Goal: Transaction & Acquisition: Purchase product/service

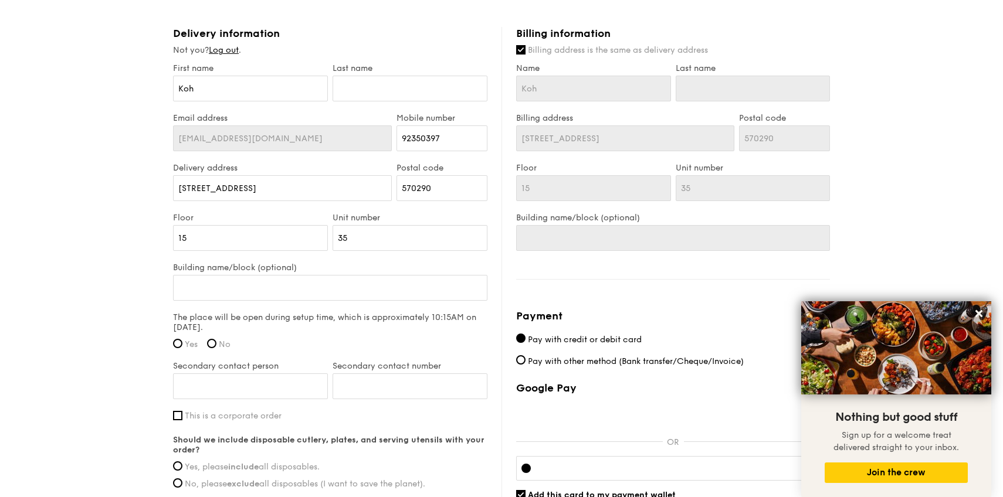
scroll to position [662, 0]
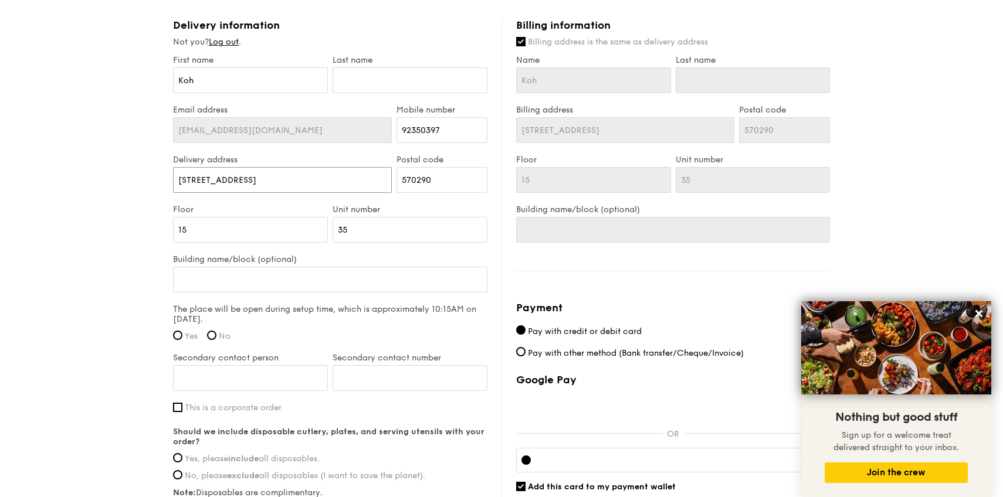
click at [312, 185] on input "[STREET_ADDRESS]" at bounding box center [282, 180] width 219 height 26
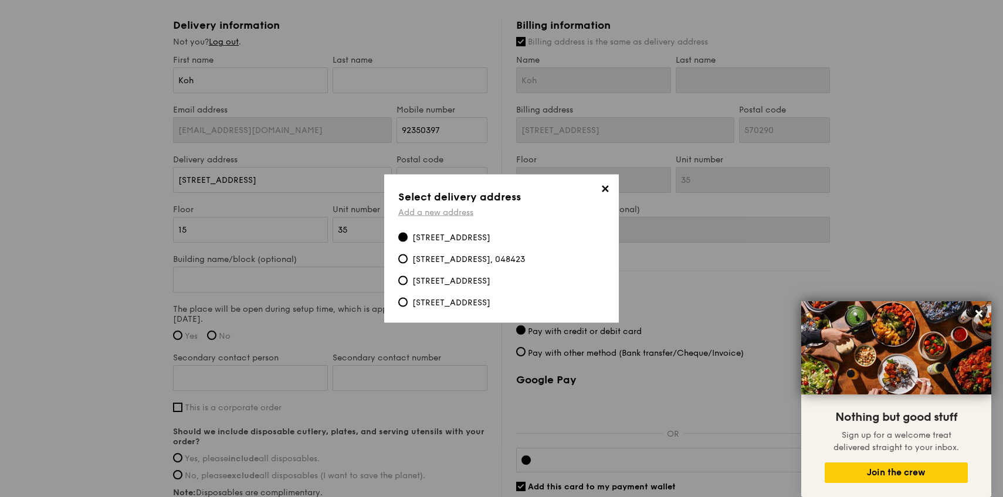
click at [420, 216] on link "Add a new address" at bounding box center [435, 213] width 75 height 10
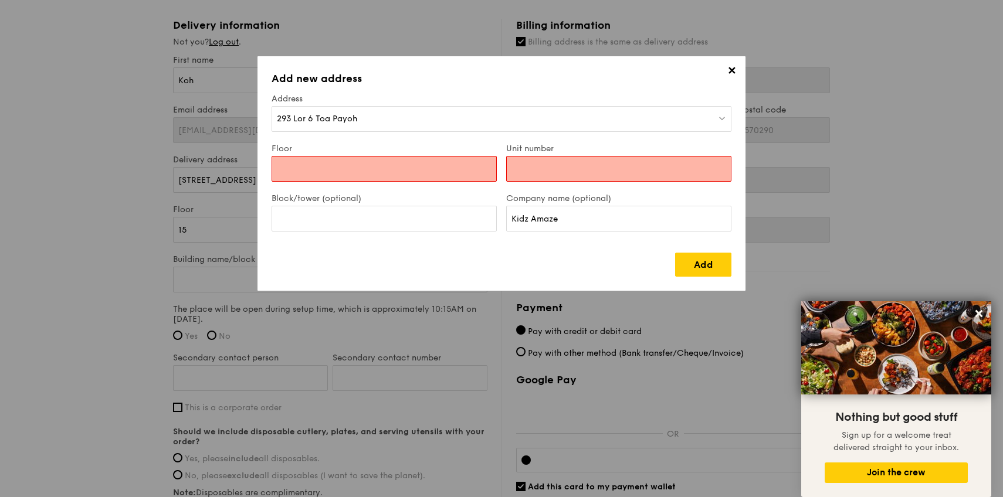
click at [418, 123] on div "293 Lor 6 Toa Payoh" at bounding box center [502, 119] width 460 height 26
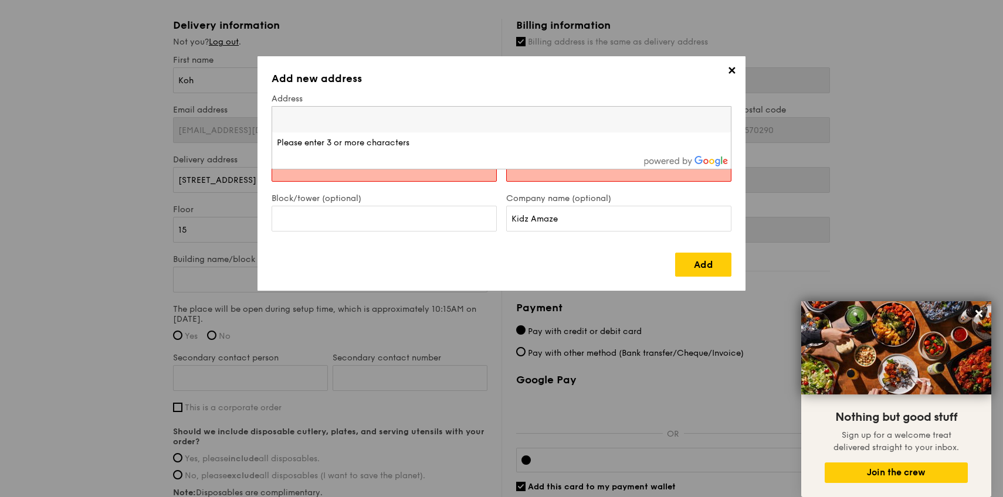
click at [409, 237] on div "Block/tower (optional)" at bounding box center [384, 219] width 235 height 50
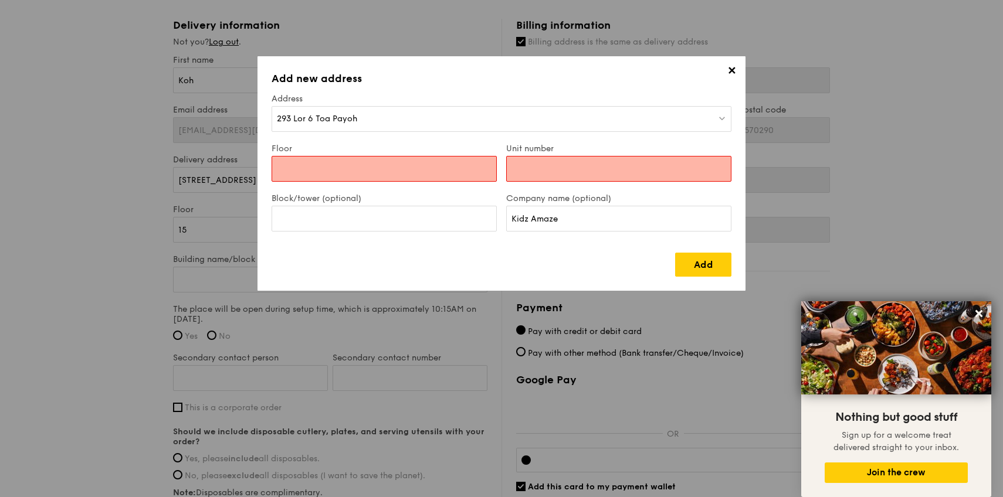
click at [396, 168] on input "Floor" at bounding box center [384, 169] width 225 height 26
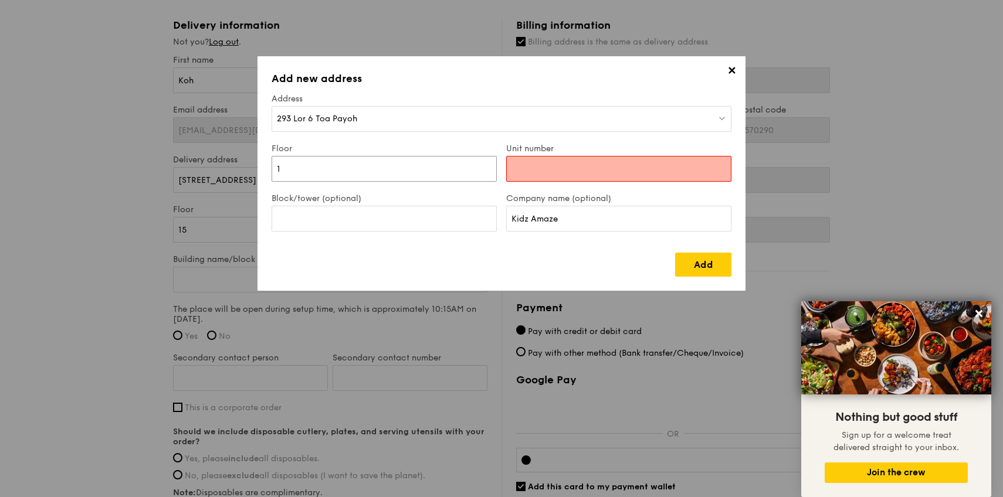
type input "1"
click at [521, 173] on input "Unit number" at bounding box center [618, 169] width 225 height 26
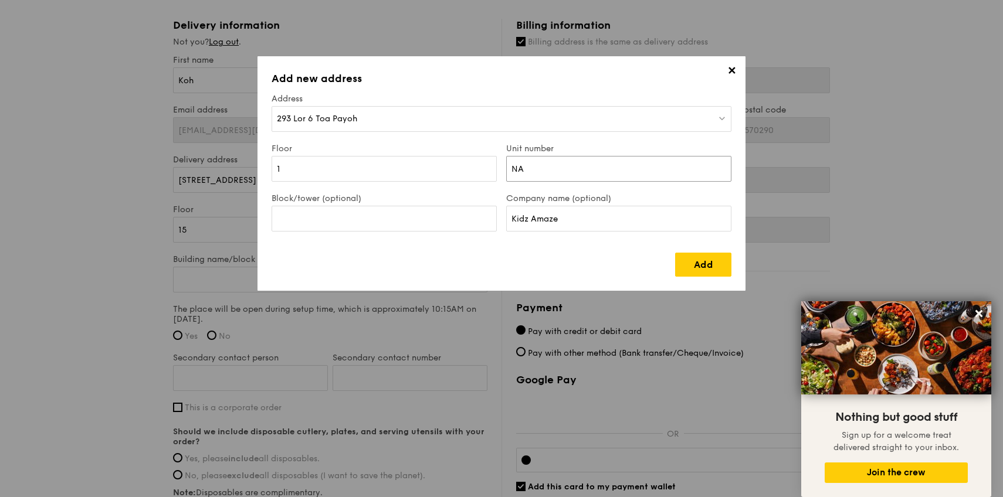
type input "NA"
click at [457, 227] on input "Block/tower (optional)" at bounding box center [384, 219] width 225 height 26
click at [608, 219] on input "Kidz Amaze" at bounding box center [618, 219] width 225 height 26
type input "Kidz [GEOGRAPHIC_DATA]"
click at [691, 258] on link "Add" at bounding box center [703, 265] width 56 height 24
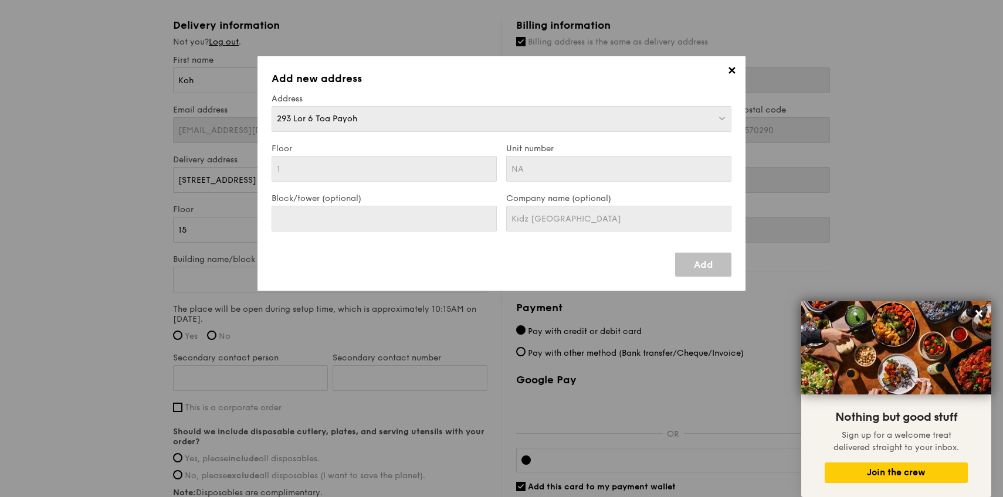
type input "293 Lor 6 Toa Payoh"
type input "319387"
type input "1"
type input "NA"
type input "293 Lor 6 Toa Payoh"
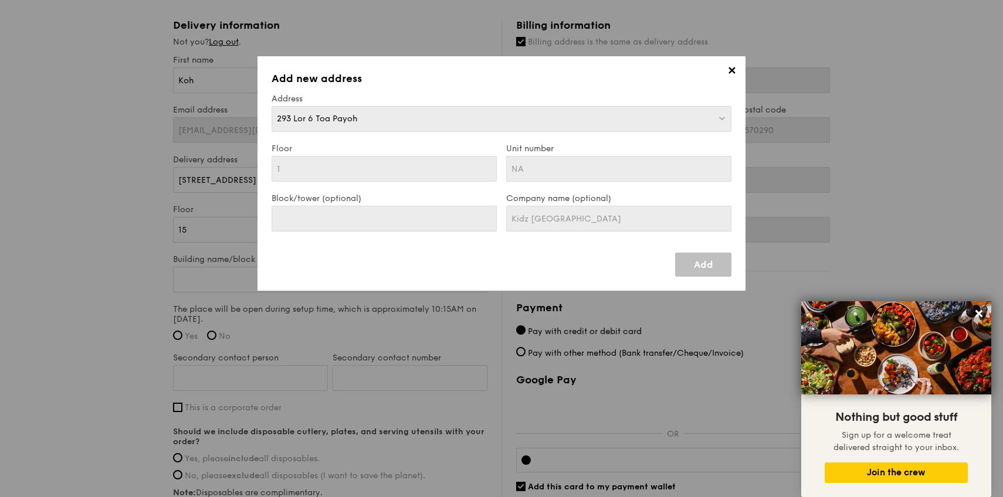
type input "319387"
type input "1"
type input "NA"
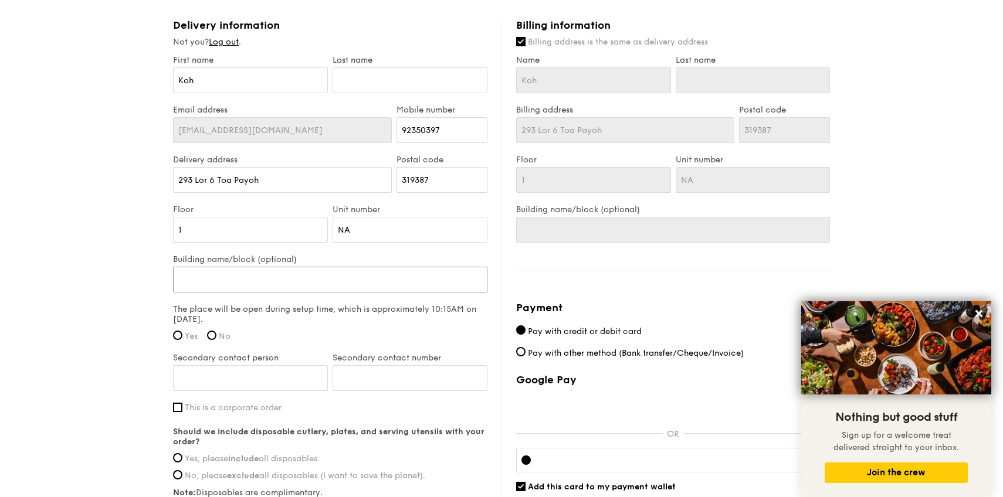
click at [360, 273] on input "Building name/block (optional)" at bounding box center [330, 280] width 314 height 26
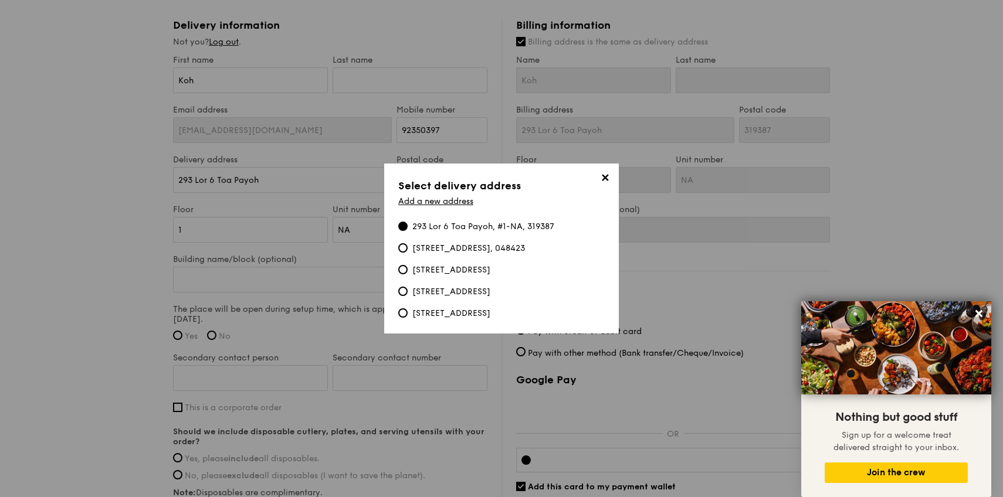
click at [605, 179] on span "✕" at bounding box center [604, 180] width 16 height 16
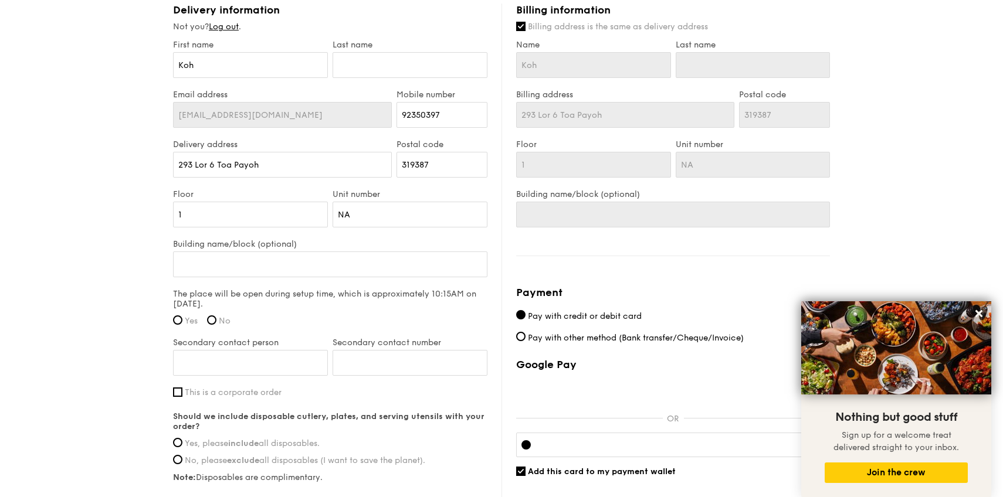
scroll to position [680, 0]
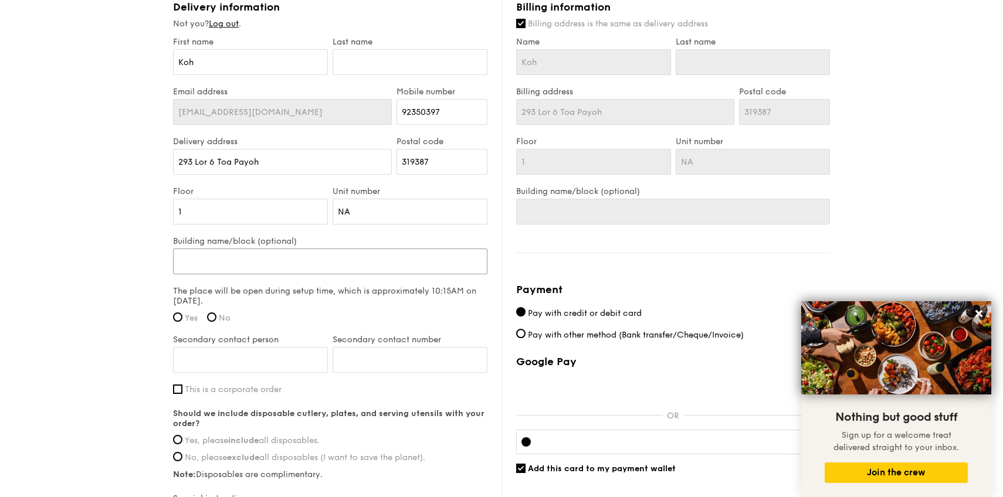
click at [440, 260] on input "Building name/block (optional)" at bounding box center [330, 262] width 314 height 26
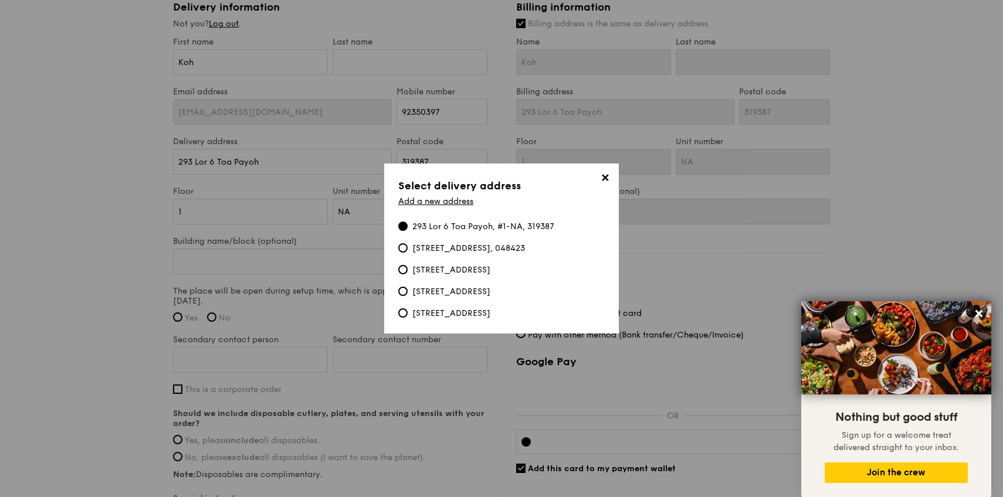
click at [460, 226] on div "293 Lor 6 Toa Payoh, #1-NA, 319387" at bounding box center [483, 227] width 142 height 12
click at [408, 226] on input "293 Lor 6 Toa Payoh, #1-NA, 319387" at bounding box center [402, 226] width 9 height 9
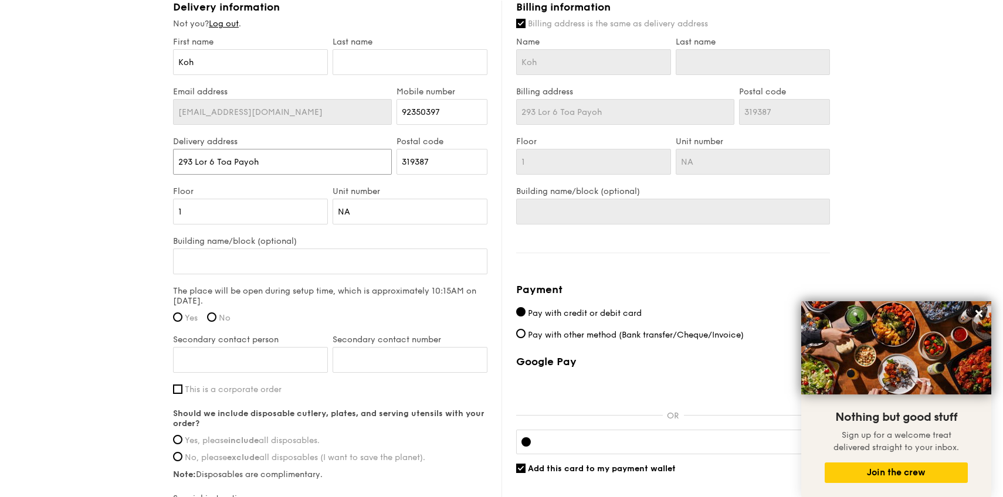
click at [343, 169] on input "293 Lor 6 Toa Payoh" at bounding box center [282, 162] width 219 height 26
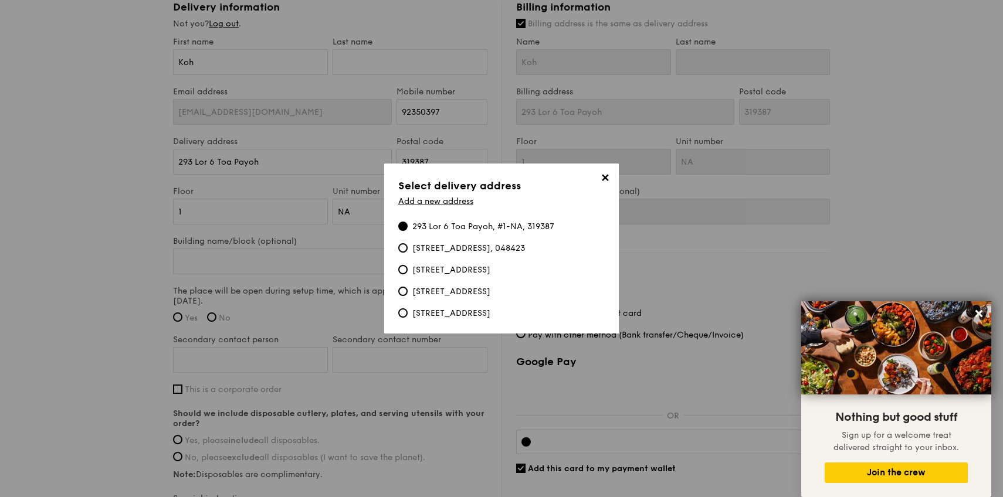
click at [449, 225] on div "293 Lor 6 Toa Payoh, #1-NA, 319387" at bounding box center [483, 227] width 142 height 12
click at [408, 225] on input "293 Lor 6 Toa Payoh, #1-NA, 319387" at bounding box center [402, 226] width 9 height 9
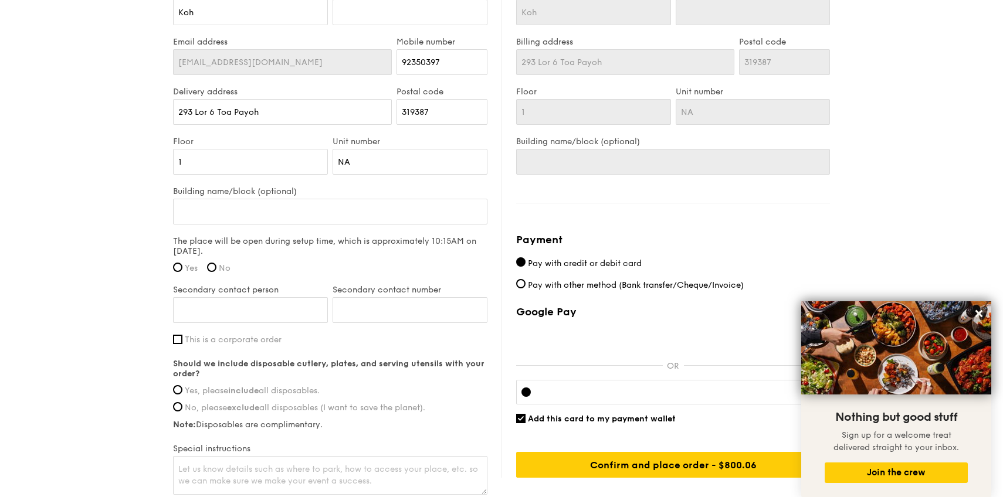
scroll to position [733, 0]
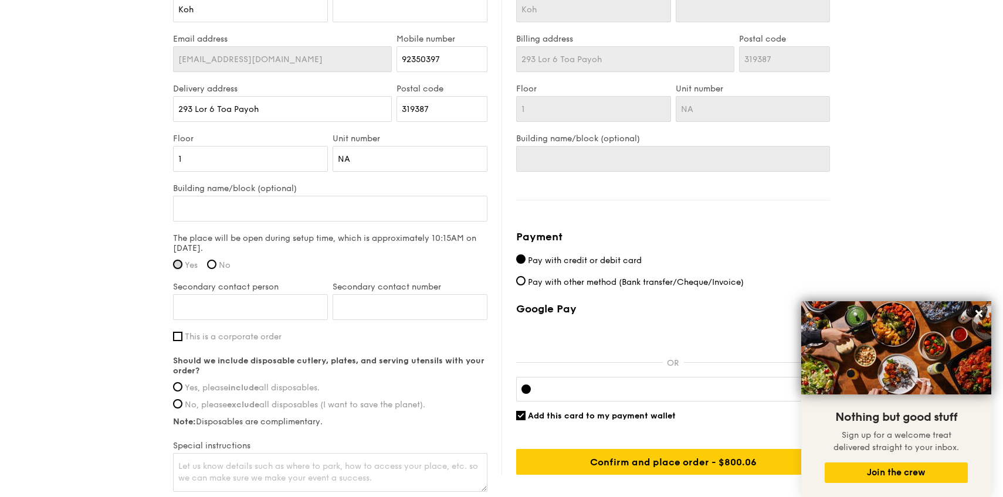
click at [181, 266] on input "Yes" at bounding box center [177, 264] width 9 height 9
radio input "true"
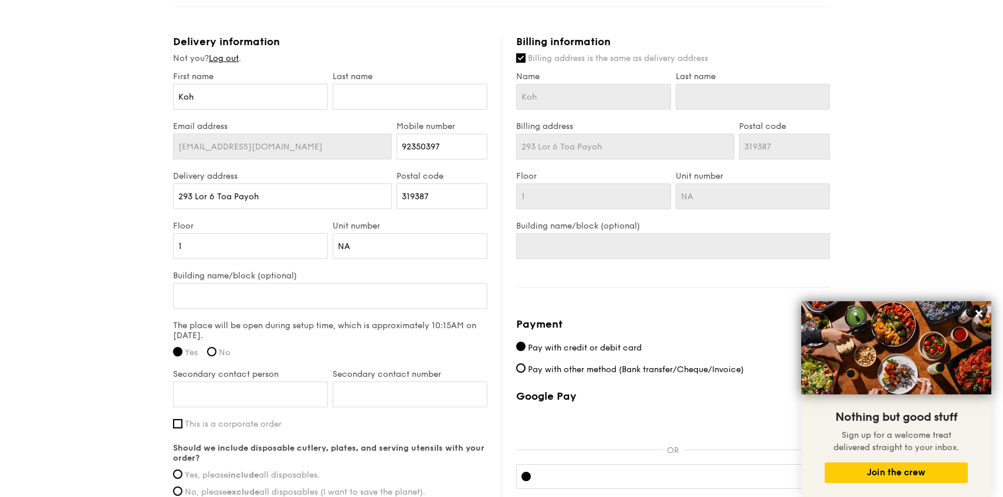
scroll to position [646, 0]
click at [252, 101] on input "Koh" at bounding box center [250, 96] width 155 height 26
type input "J"
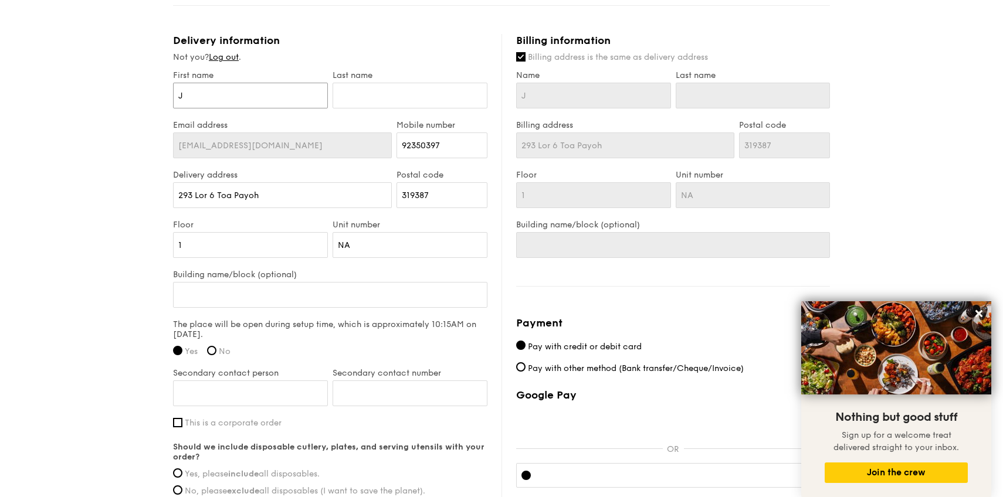
type input "Ji"
type input "[PERSON_NAME]"
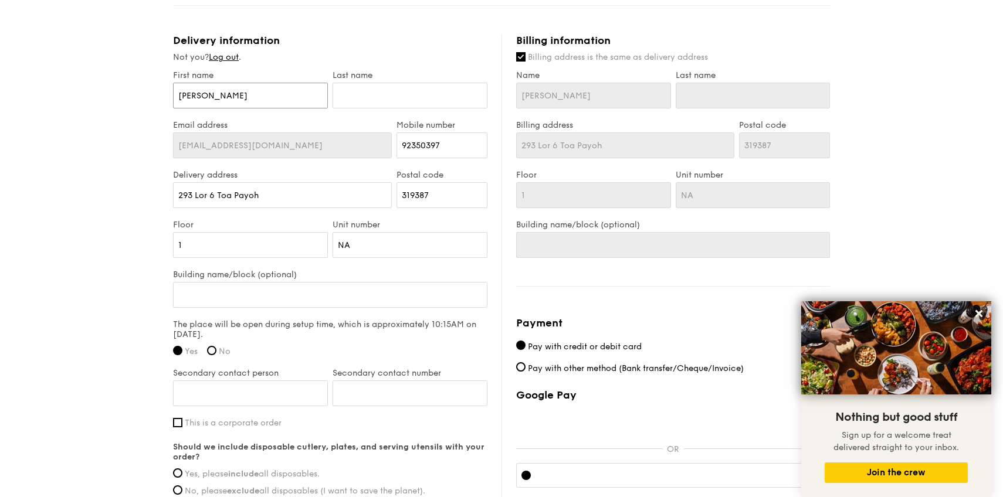
type input "[PERSON_NAME]"
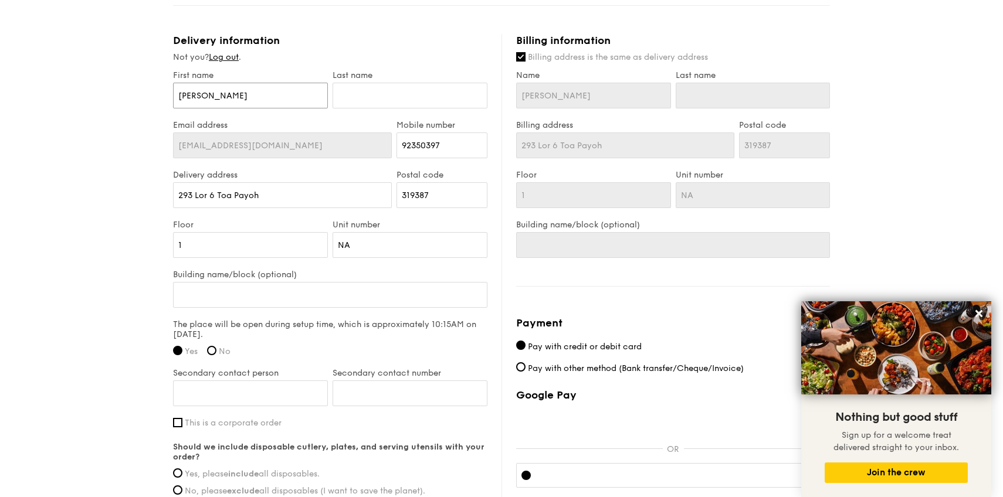
type input "[PERSON_NAME] How"
type input "K"
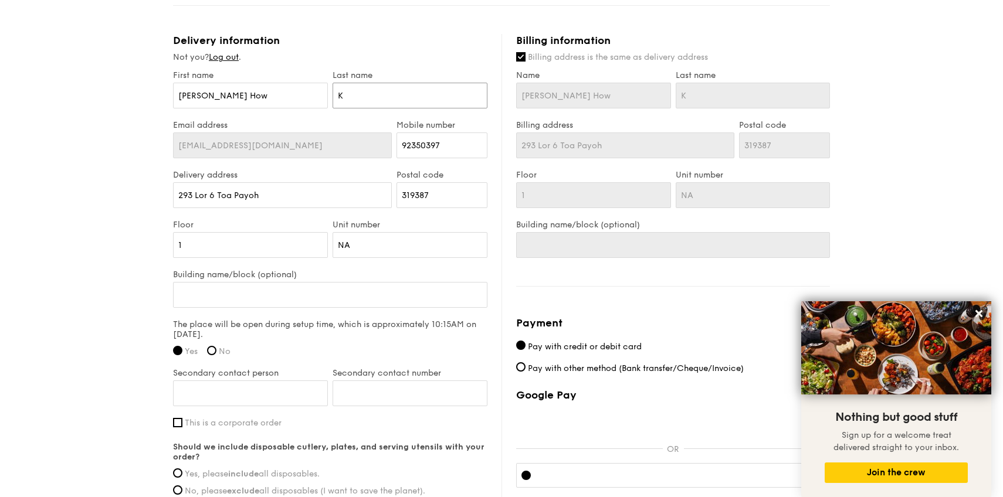
type input "KO"
type input "KOh"
type input "KO"
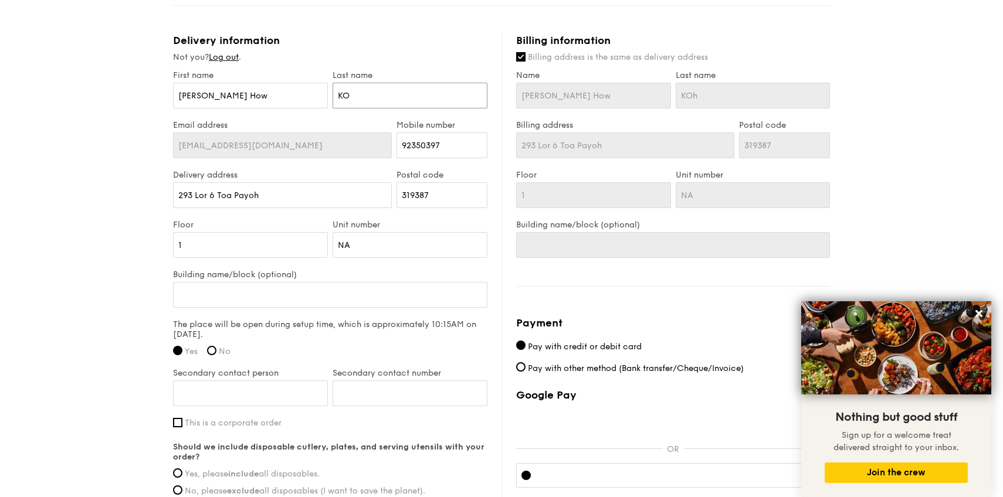
type input "KO"
type input "KOo"
type input "KOoh"
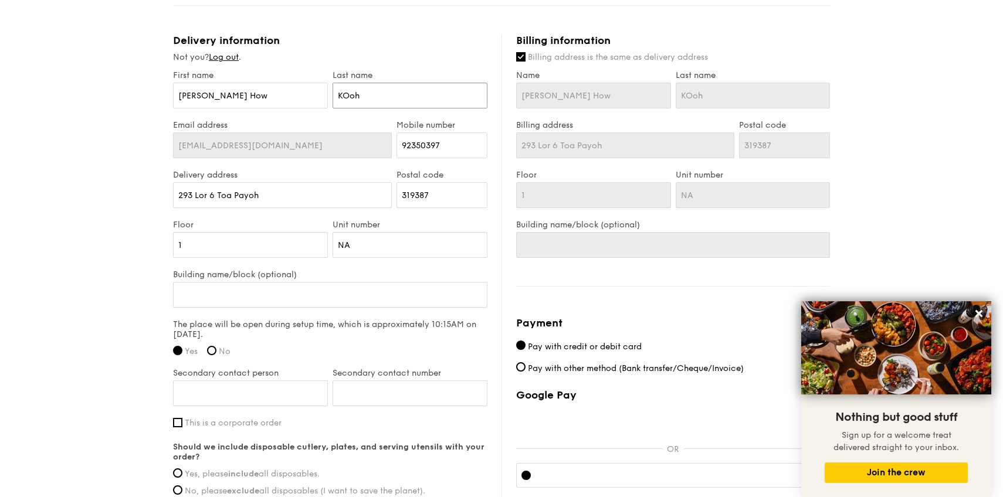
type input "KOoh"
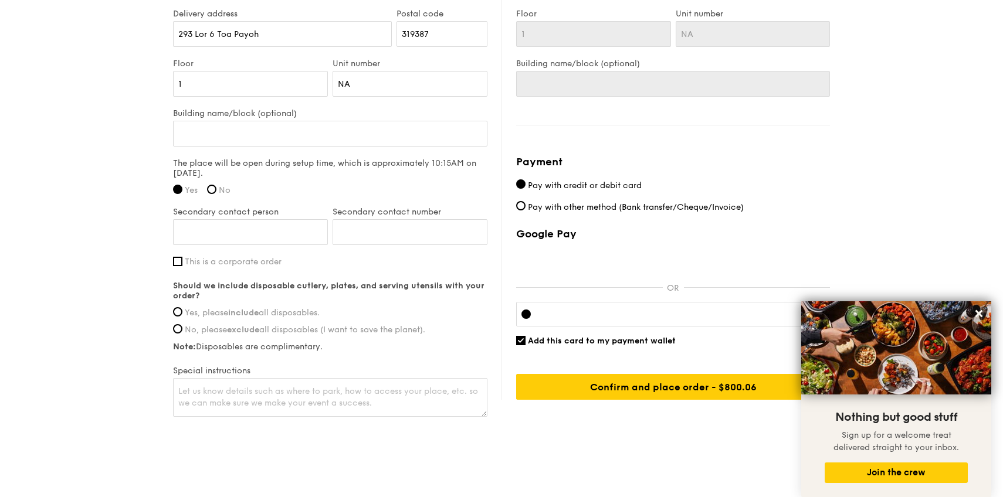
scroll to position [818, 0]
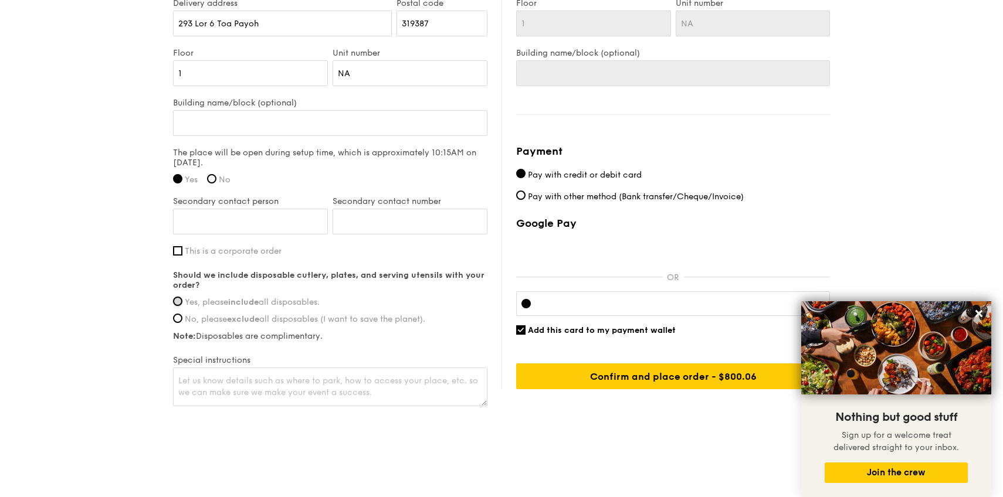
click at [176, 297] on input "Yes, please include all disposables." at bounding box center [177, 301] width 9 height 9
radio input "true"
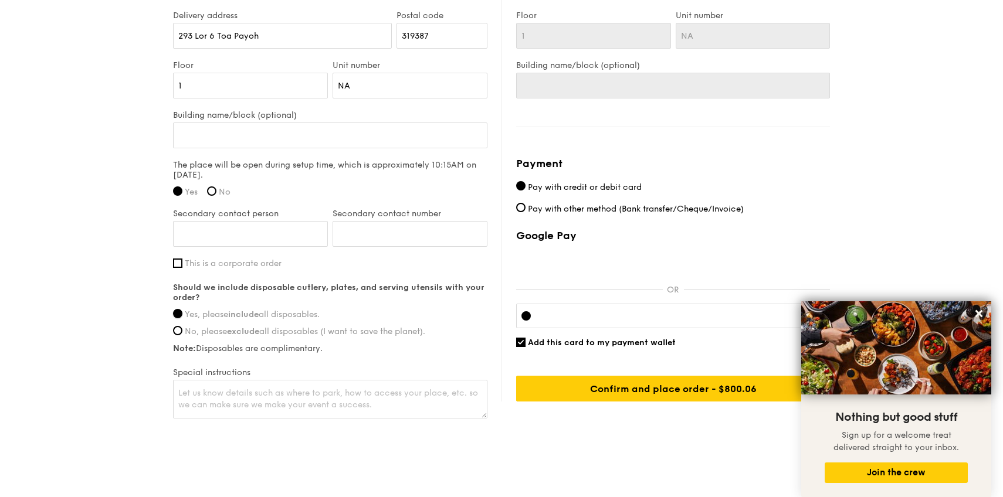
scroll to position [805, 0]
click at [255, 235] on input "Secondary contact person" at bounding box center [250, 235] width 155 height 26
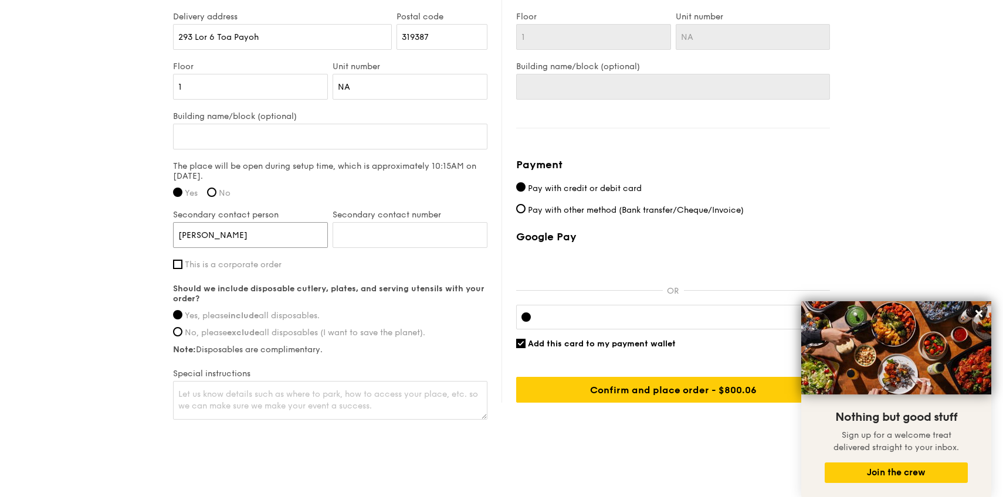
type input "[PERSON_NAME]"
type input "96186824"
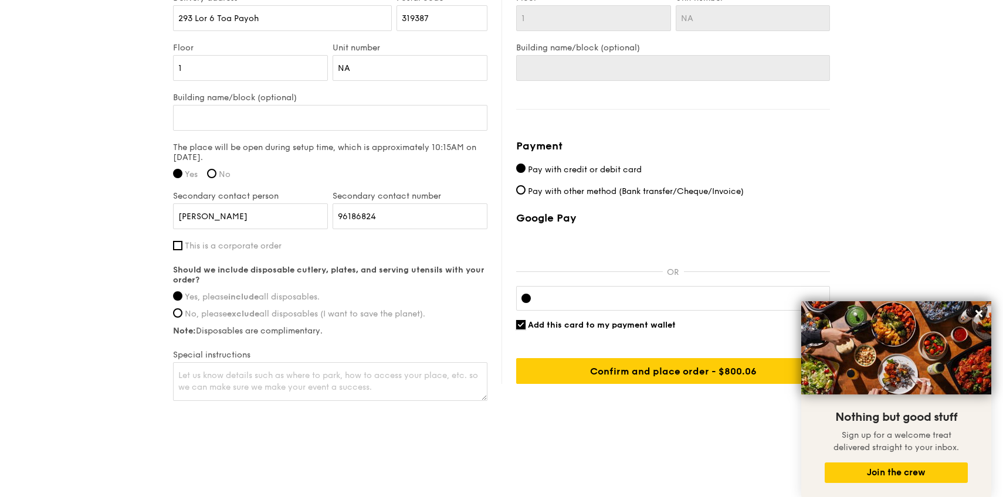
click at [524, 323] on input "Add this card to my payment wallet" at bounding box center [520, 324] width 9 height 9
checkbox input "false"
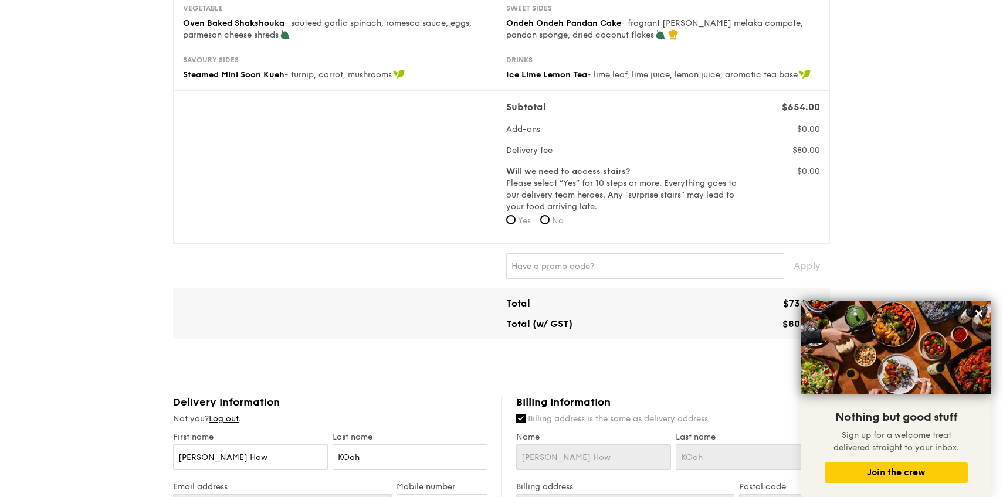
scroll to position [0, 0]
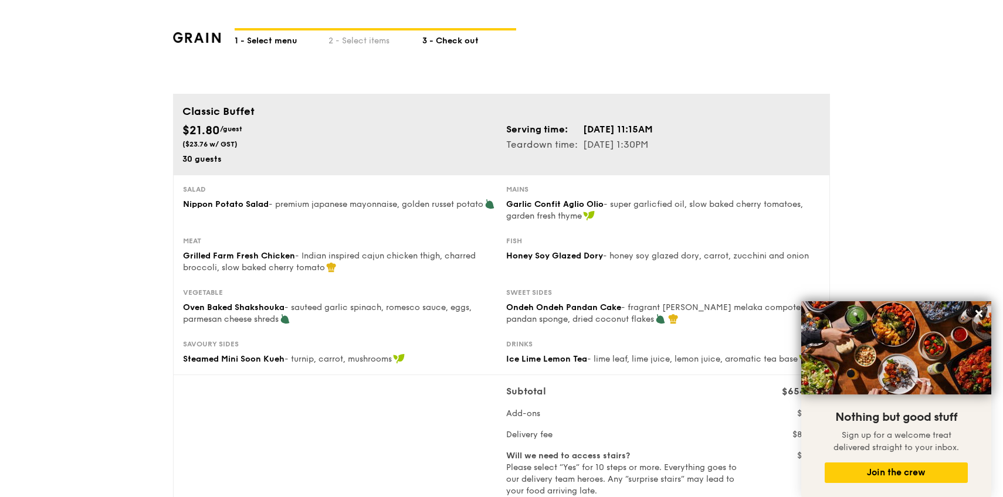
click at [281, 39] on div "1 - Select menu" at bounding box center [282, 38] width 94 height 16
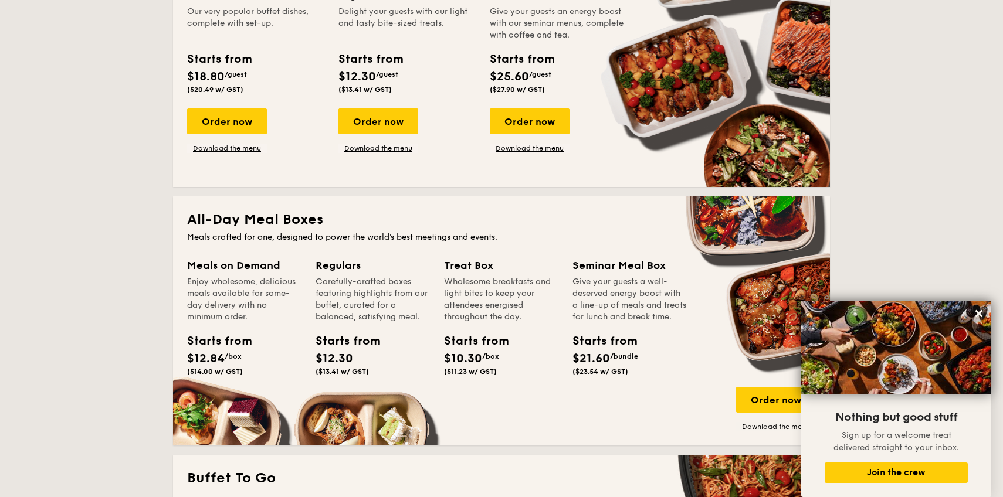
scroll to position [600, 0]
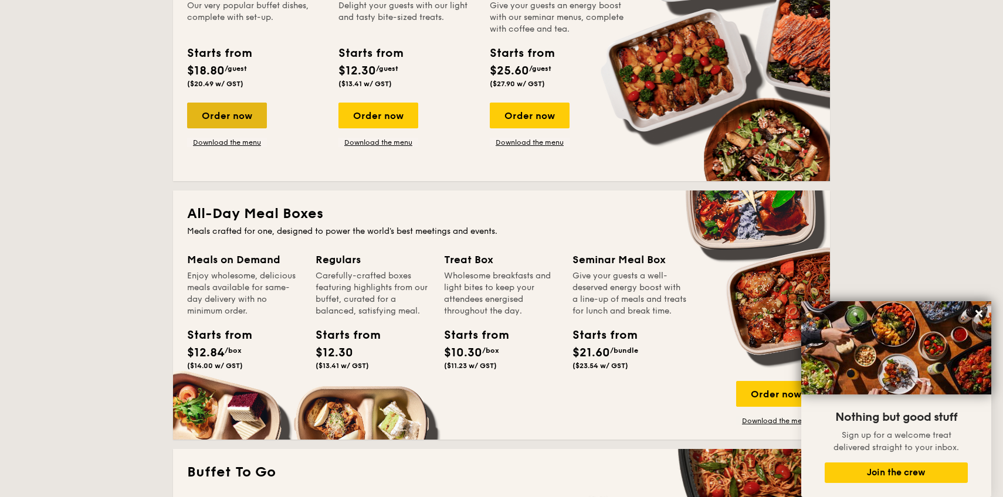
click at [252, 114] on div "Order now" at bounding box center [227, 116] width 80 height 26
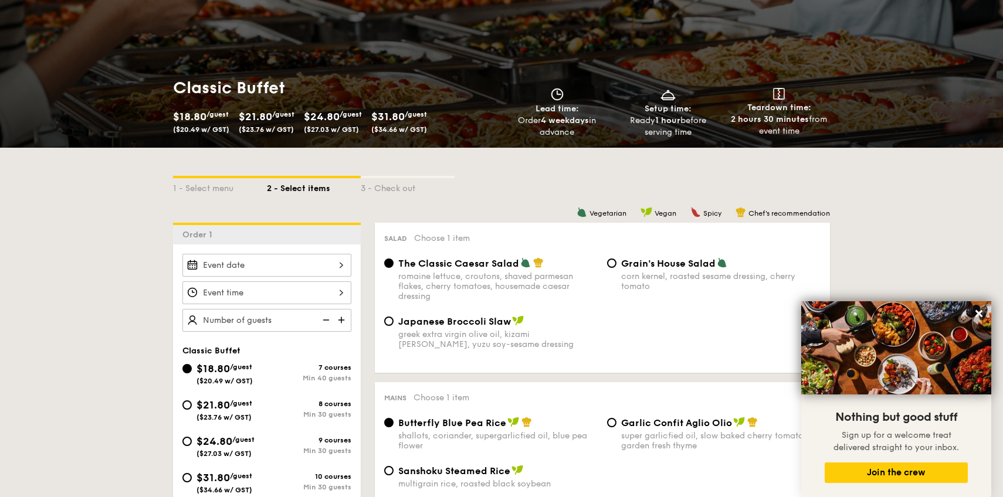
scroll to position [130, 0]
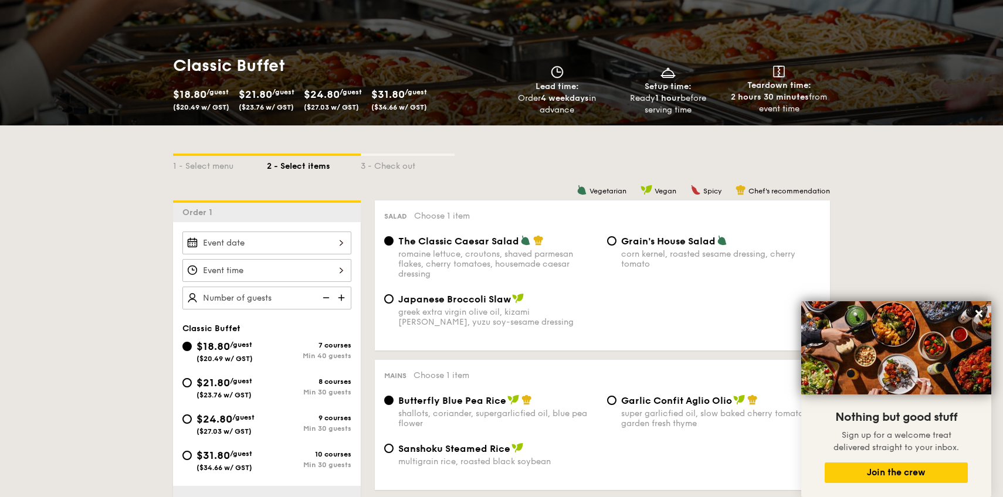
click at [294, 240] on div at bounding box center [266, 243] width 169 height 23
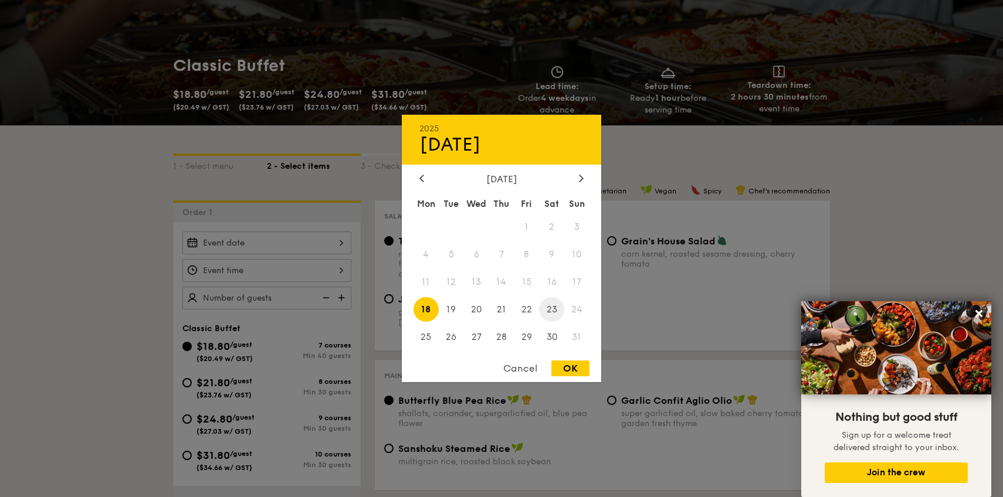
click at [554, 310] on span "23" at bounding box center [551, 309] width 25 height 25
click at [571, 369] on div "OK" at bounding box center [570, 369] width 38 height 16
type input "[DATE]"
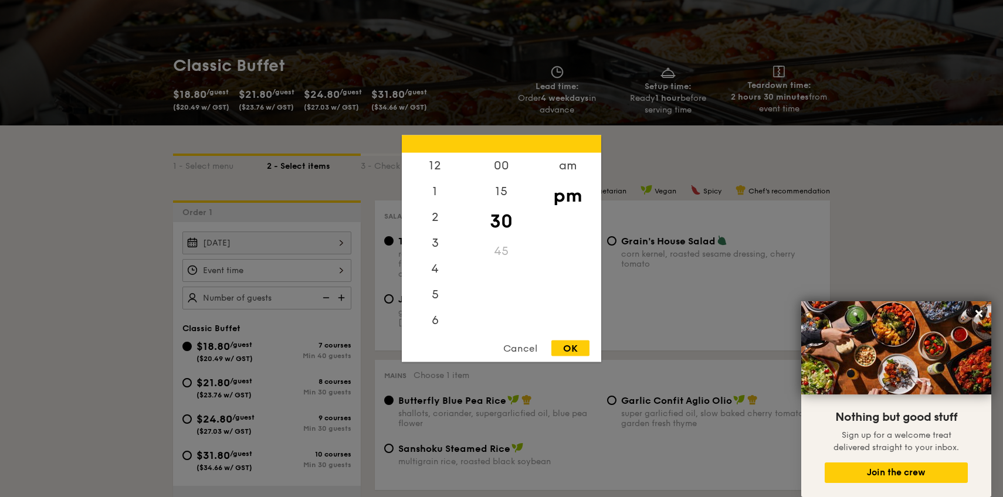
click at [327, 269] on div "12 1 2 3 4 5 6 7 8 9 10 11 00 15 30 45 am pm Cancel OK" at bounding box center [266, 270] width 169 height 23
click at [570, 165] on div "am" at bounding box center [567, 170] width 66 height 34
click at [433, 324] on div "11" at bounding box center [435, 323] width 66 height 34
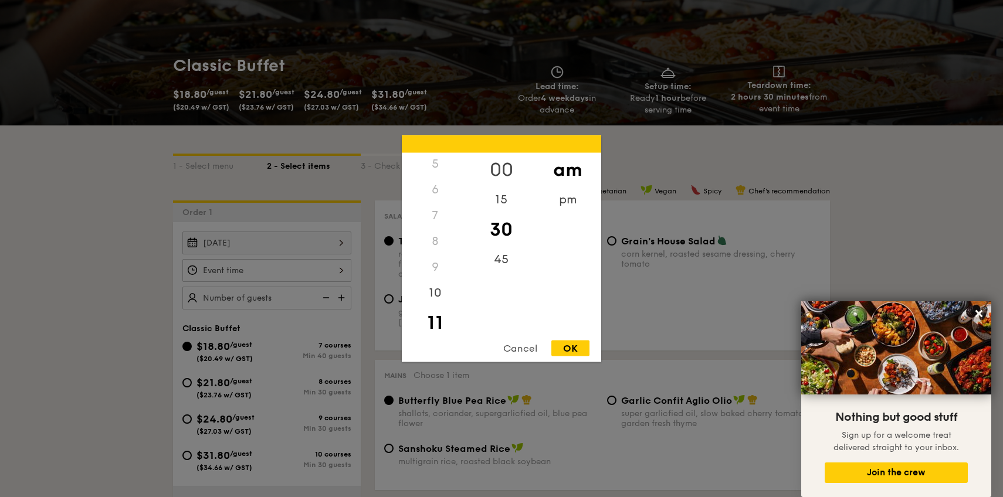
click at [510, 166] on div "00" at bounding box center [501, 170] width 66 height 34
click at [422, 298] on div "10" at bounding box center [435, 297] width 66 height 34
click at [428, 327] on div "11" at bounding box center [435, 331] width 66 height 34
click at [567, 346] on div "OK" at bounding box center [570, 349] width 38 height 16
type input "11:00AM"
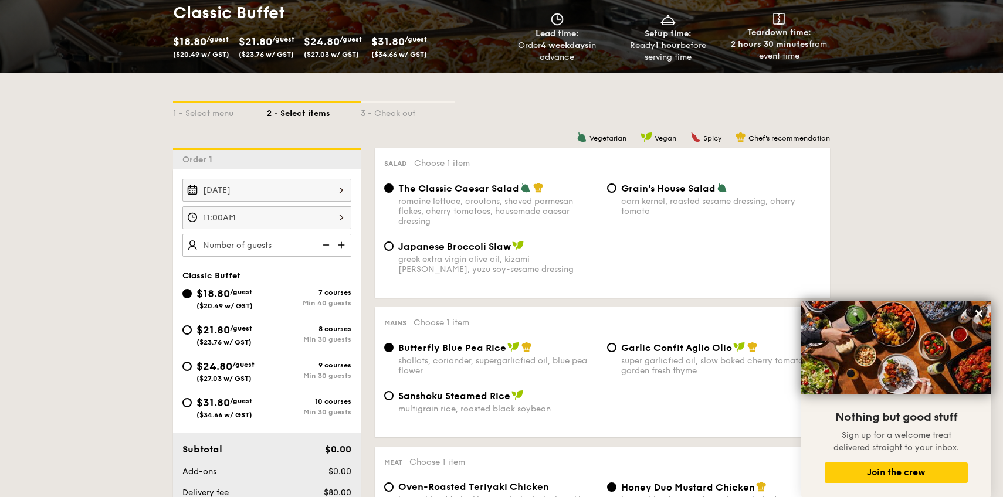
scroll to position [206, 0]
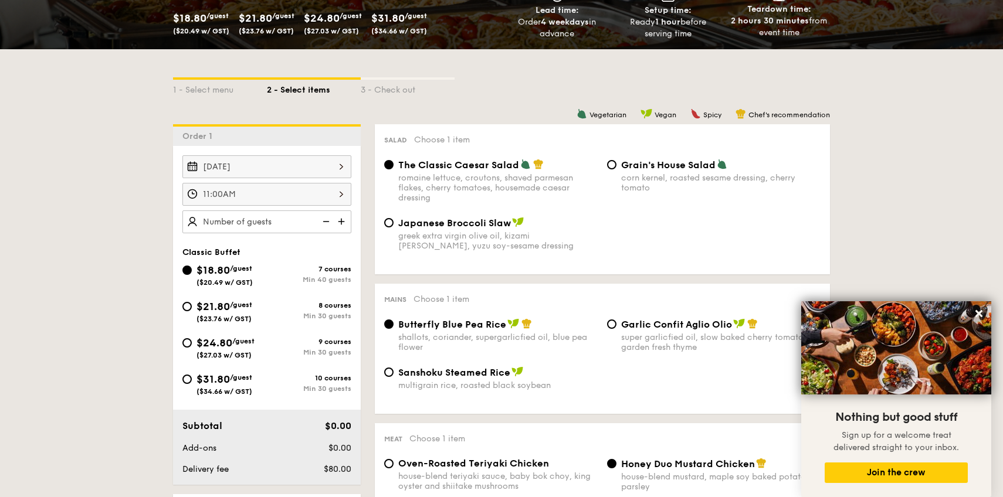
click at [345, 223] on img at bounding box center [343, 222] width 18 height 22
click at [325, 221] on img at bounding box center [325, 222] width 18 height 22
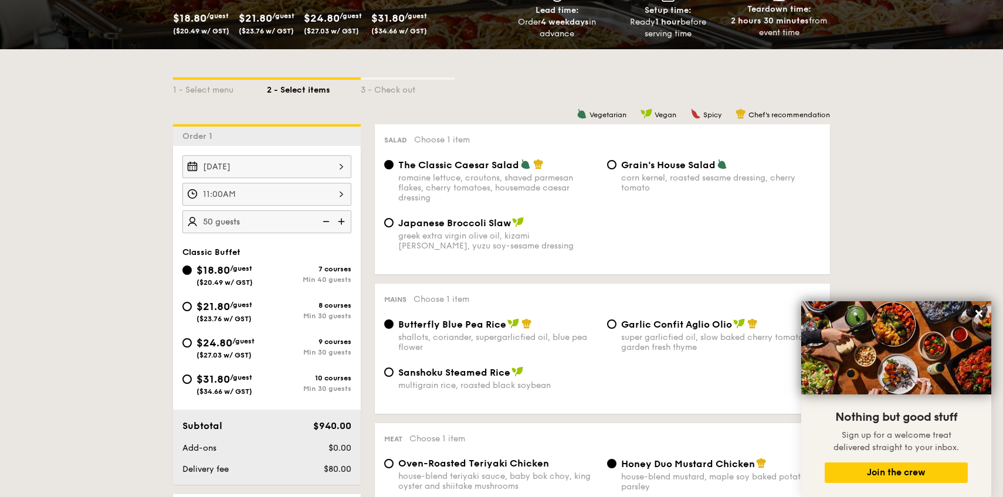
click at [325, 221] on img at bounding box center [325, 222] width 18 height 22
type input "40 guests"
click at [325, 221] on img at bounding box center [325, 222] width 18 height 22
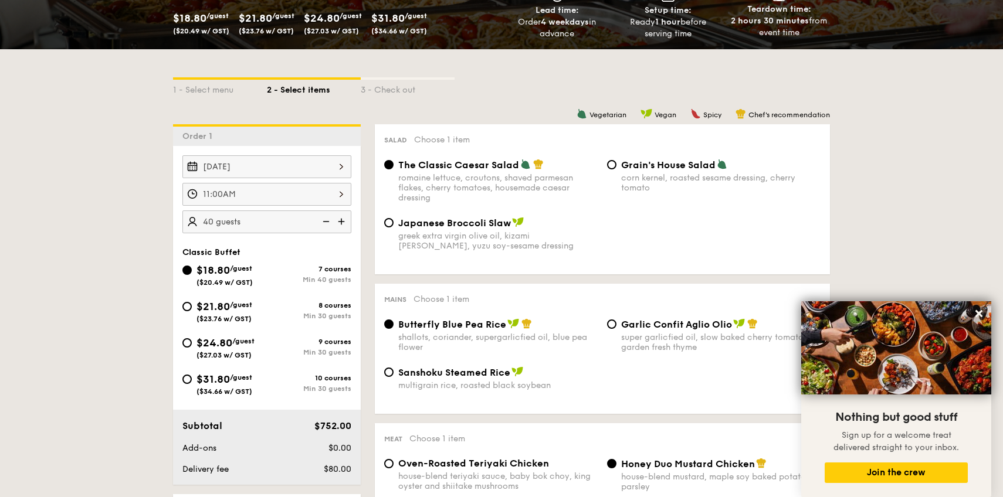
click at [268, 311] on div "8 courses Min 30 guests" at bounding box center [309, 310] width 84 height 19
click at [192, 311] on input "$21.80 /guest ($23.76 w/ GST) 8 courses Min 30 guests" at bounding box center [186, 306] width 9 height 9
radio input "true"
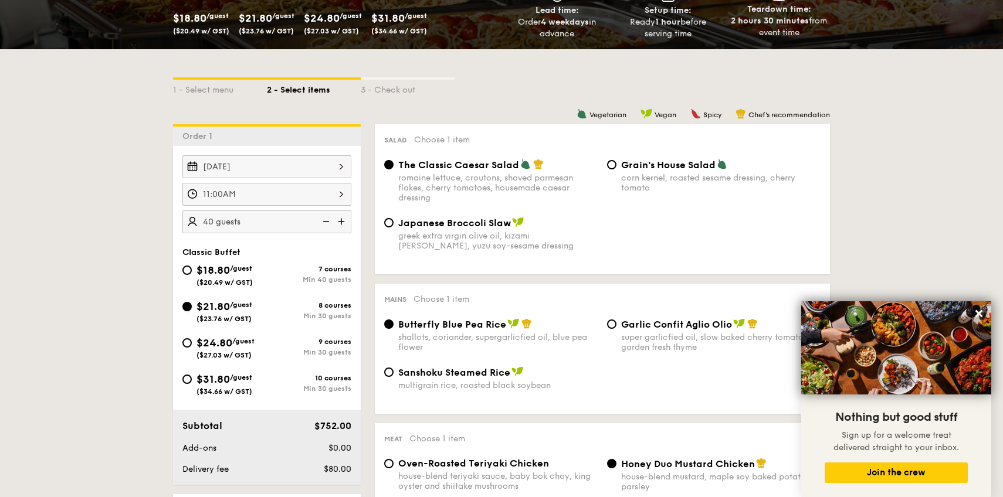
radio input "true"
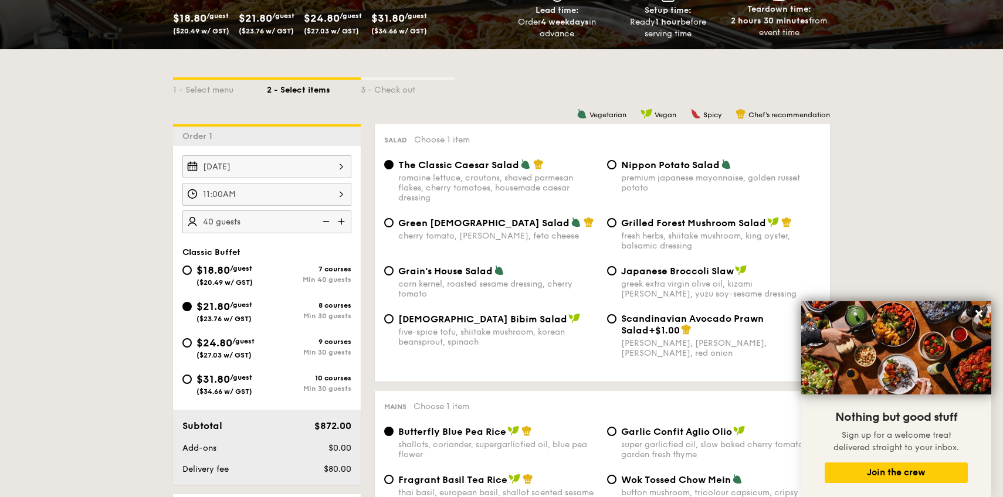
click at [323, 223] on img at bounding box center [325, 222] width 18 height 22
type input "30 guests"
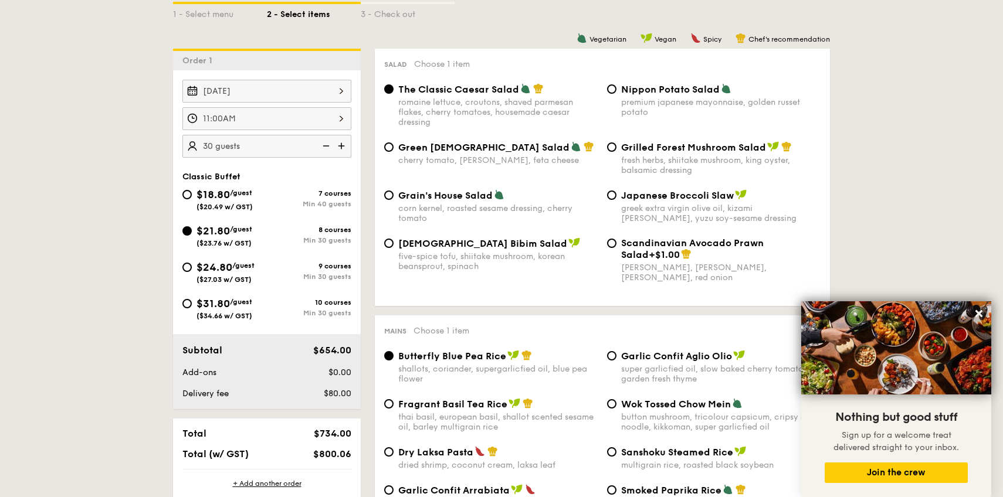
scroll to position [228, 0]
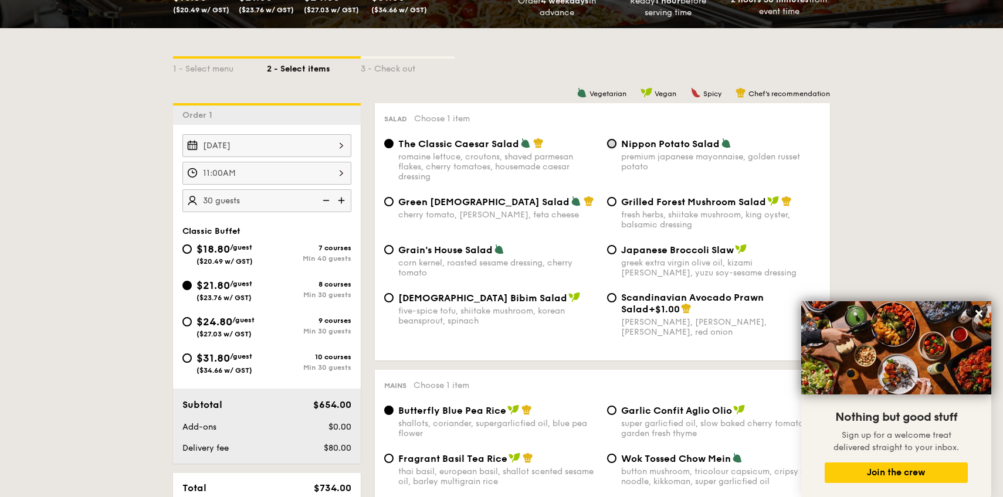
click at [612, 147] on input "Nippon Potato Salad premium japanese mayonnaise, golden russet potato" at bounding box center [611, 143] width 9 height 9
radio input "true"
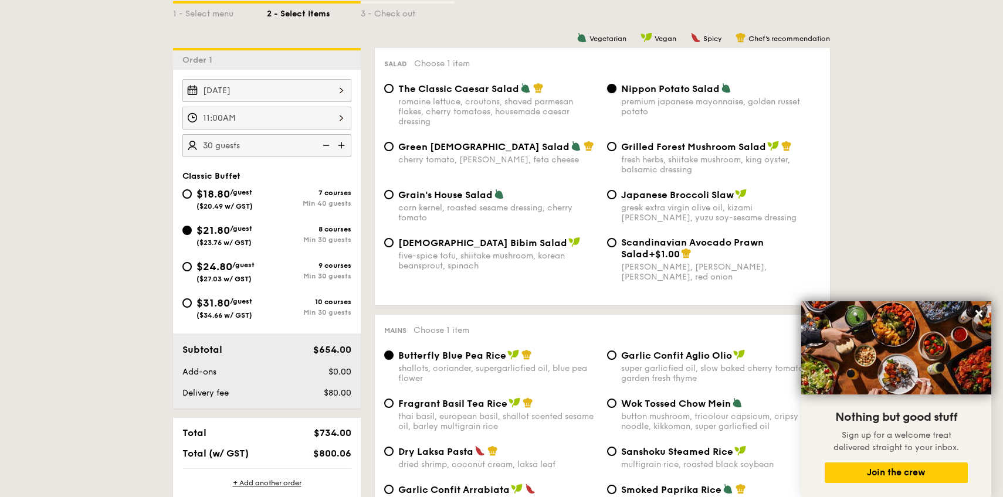
scroll to position [286, 0]
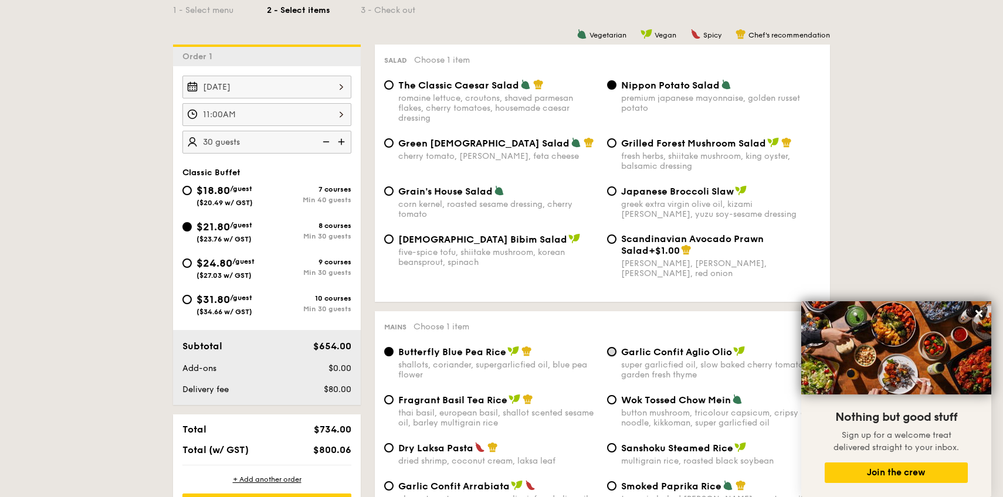
click at [609, 352] on input "Garlic Confit Aglio Olio super garlicfied oil, slow baked cherry tomatoes, gard…" at bounding box center [611, 351] width 9 height 9
radio input "true"
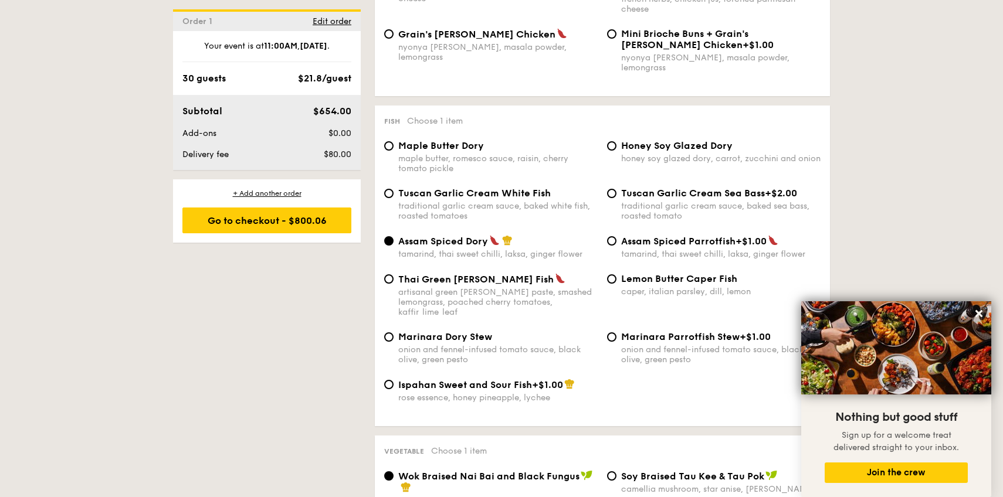
scroll to position [1094, 0]
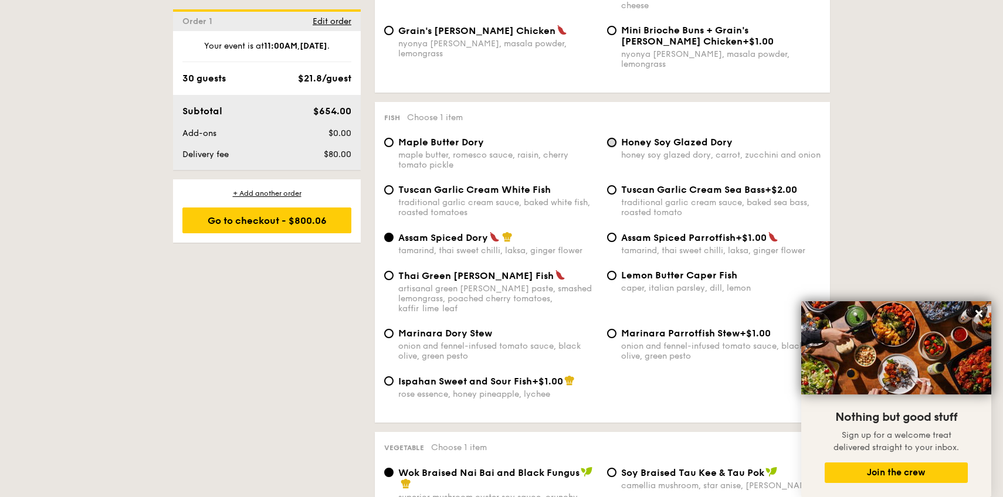
click at [613, 140] on input "Honey Soy Glazed Dory honey soy glazed dory, carrot, zucchini and onion" at bounding box center [611, 142] width 9 height 9
radio input "true"
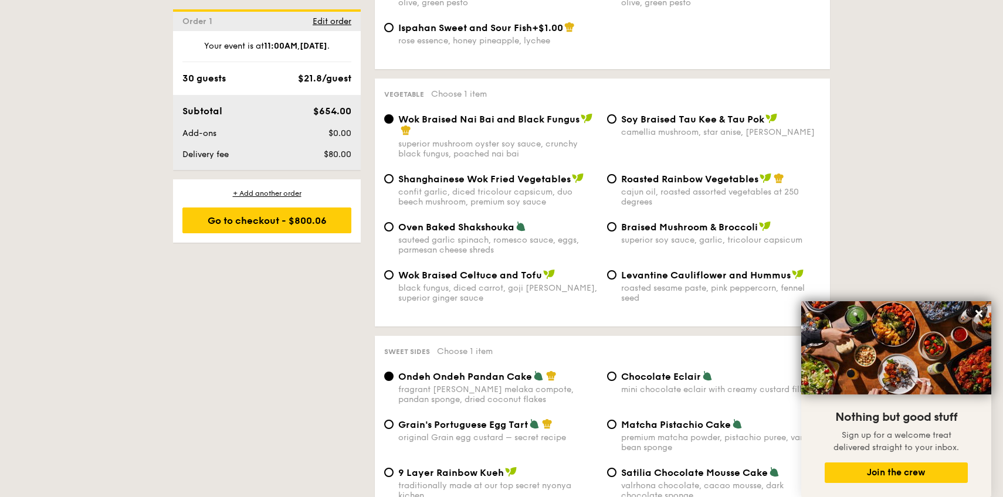
scroll to position [1450, 0]
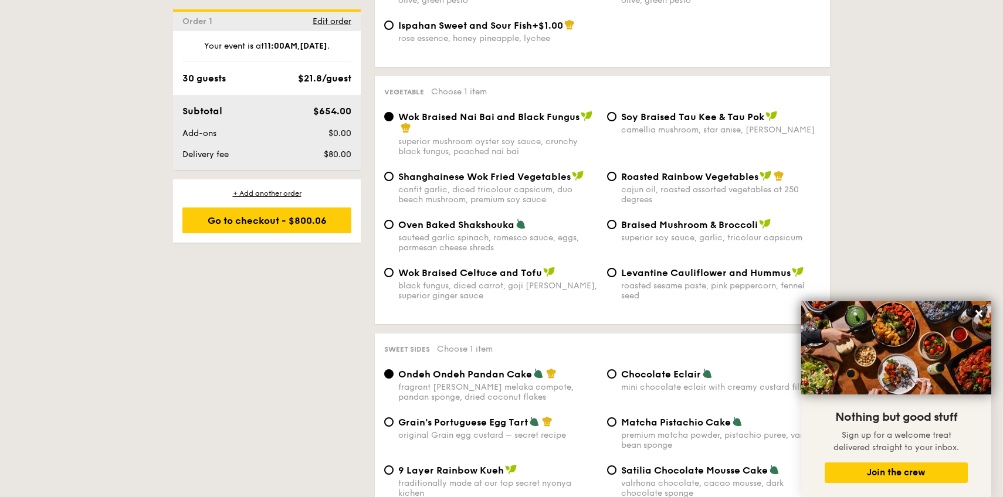
click at [451, 219] on span "Oven Baked Shakshouka" at bounding box center [456, 224] width 116 height 11
click at [394, 220] on input "Oven Baked Shakshouka sauteed garlic spinach, romesco sauce, eggs, parmesan che…" at bounding box center [388, 224] width 9 height 9
radio input "true"
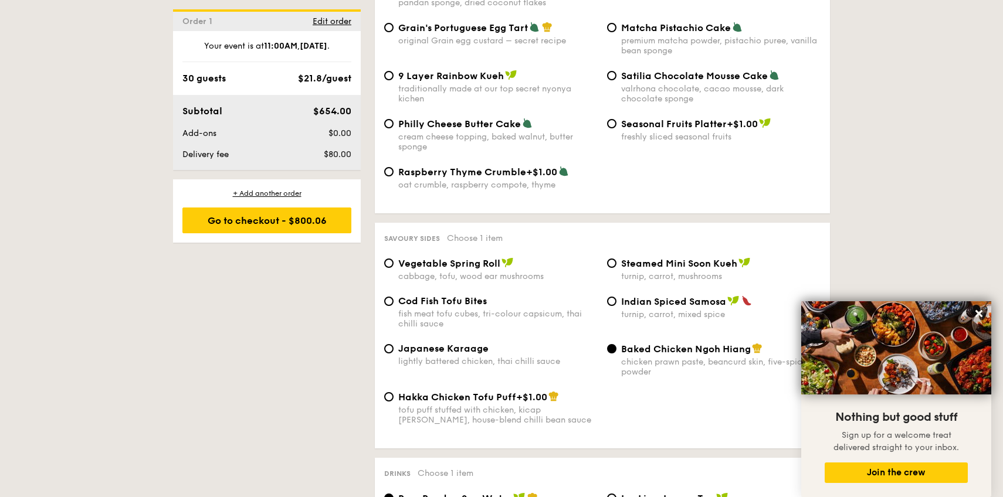
scroll to position [1848, 0]
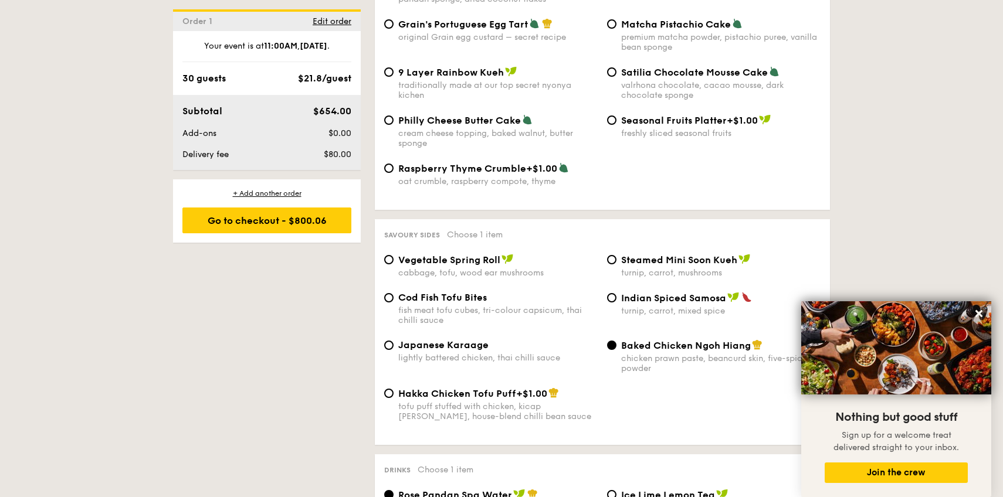
click at [620, 259] on div "Steamed Mini Soon Kueh turnip, carrot, mushrooms" at bounding box center [713, 266] width 223 height 24
click at [615, 257] on input "Steamed Mini Soon Kueh turnip, carrot, mushrooms" at bounding box center [611, 259] width 9 height 9
radio input "true"
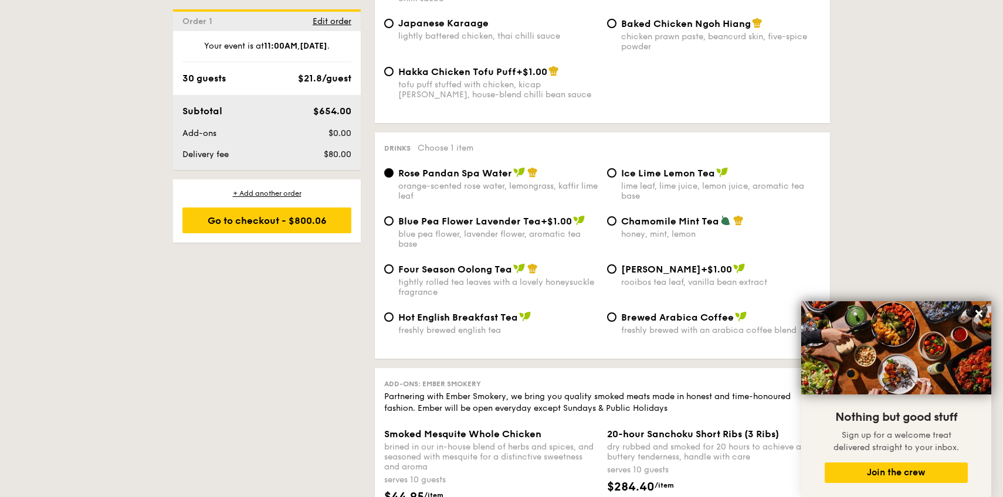
scroll to position [2179, 0]
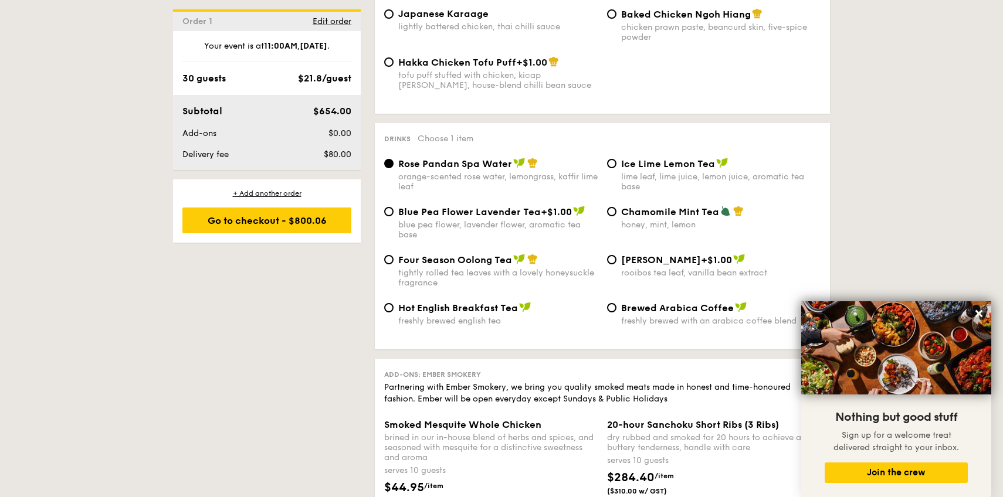
click at [643, 165] on span "Ice Lime Lemon Tea" at bounding box center [668, 163] width 94 height 11
click at [616, 165] on input "Ice Lime Lemon Tea lime leaf, lime juice, lemon juice, aromatic tea base" at bounding box center [611, 163] width 9 height 9
radio input "true"
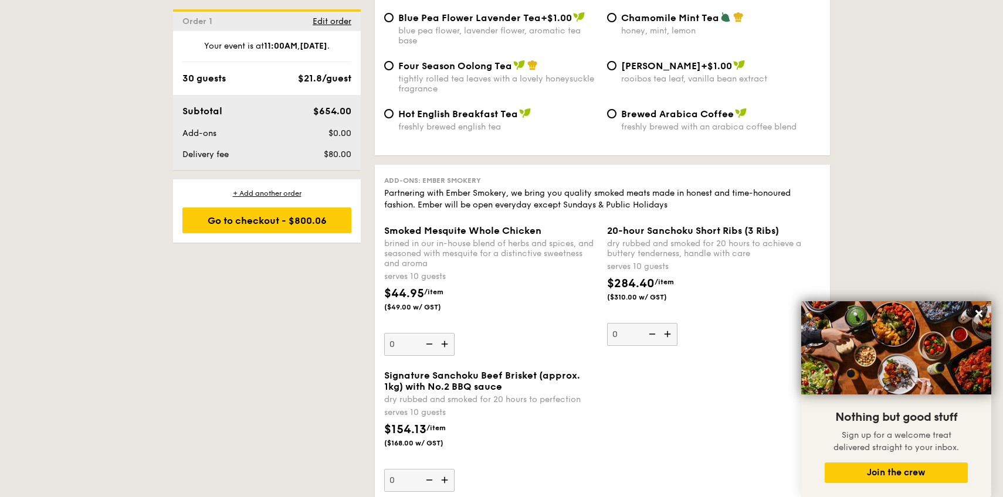
scroll to position [2233, 0]
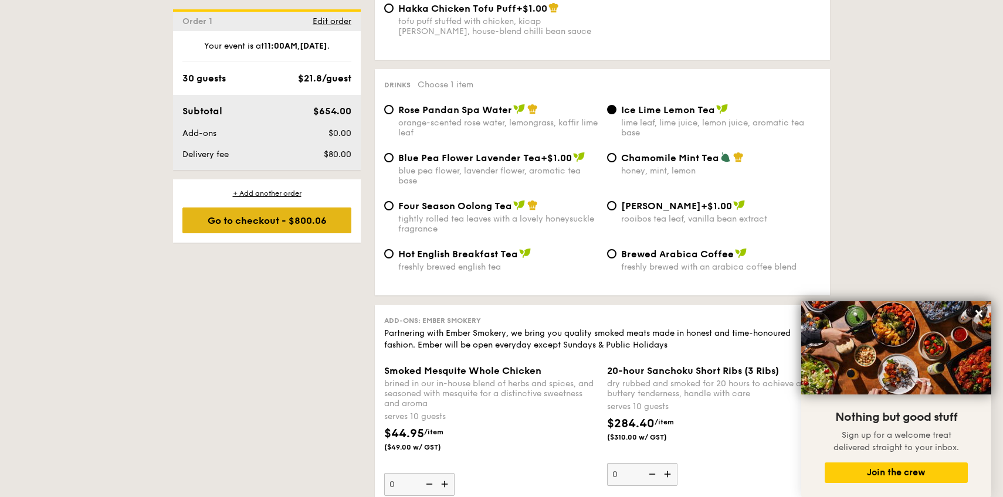
click at [300, 222] on div "Go to checkout - $800.06" at bounding box center [266, 221] width 169 height 26
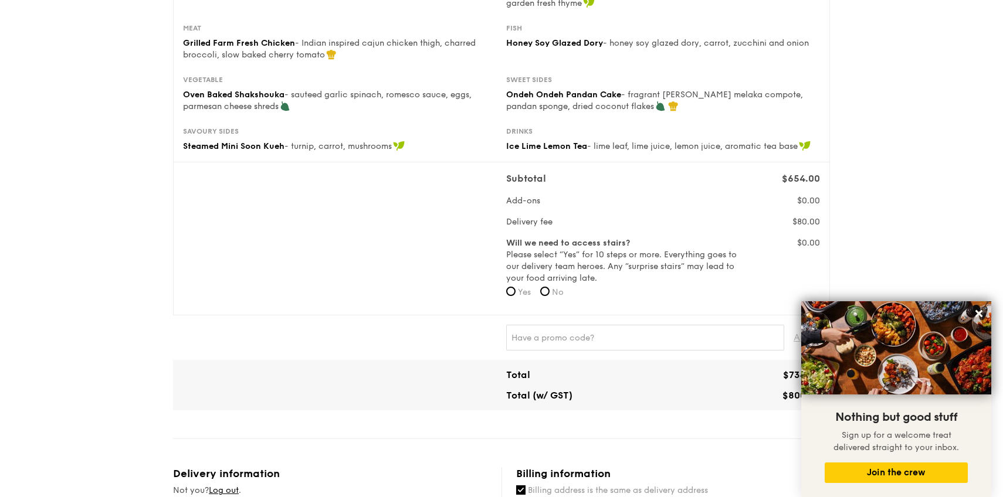
scroll to position [201, 0]
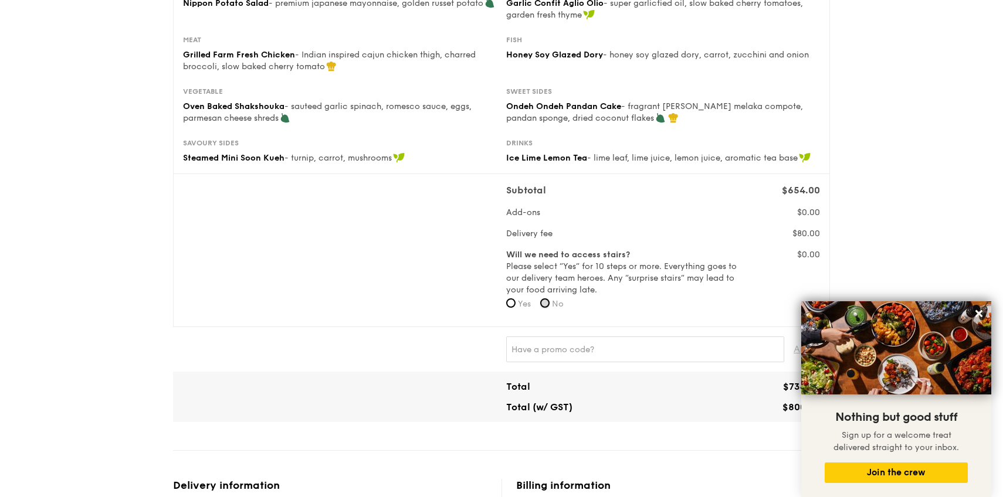
click at [550, 301] on input "No" at bounding box center [544, 303] width 9 height 9
radio input "true"
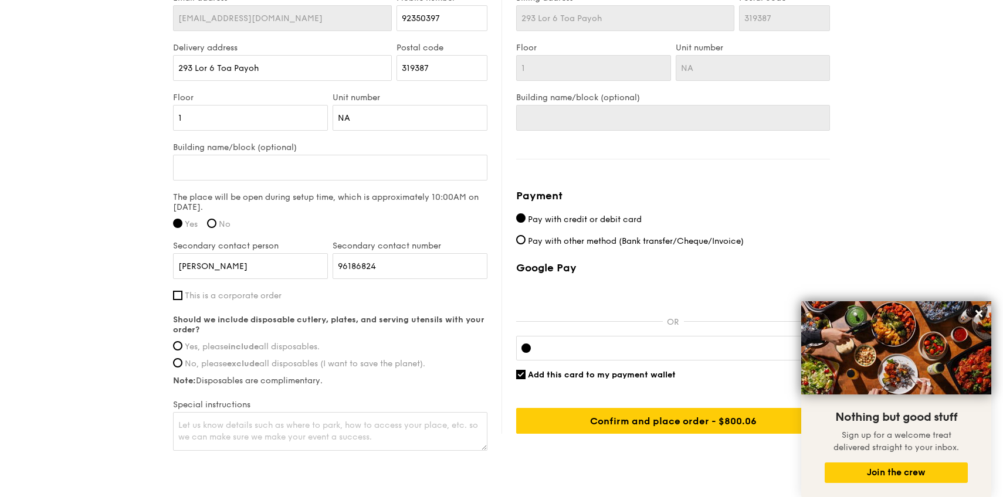
scroll to position [776, 0]
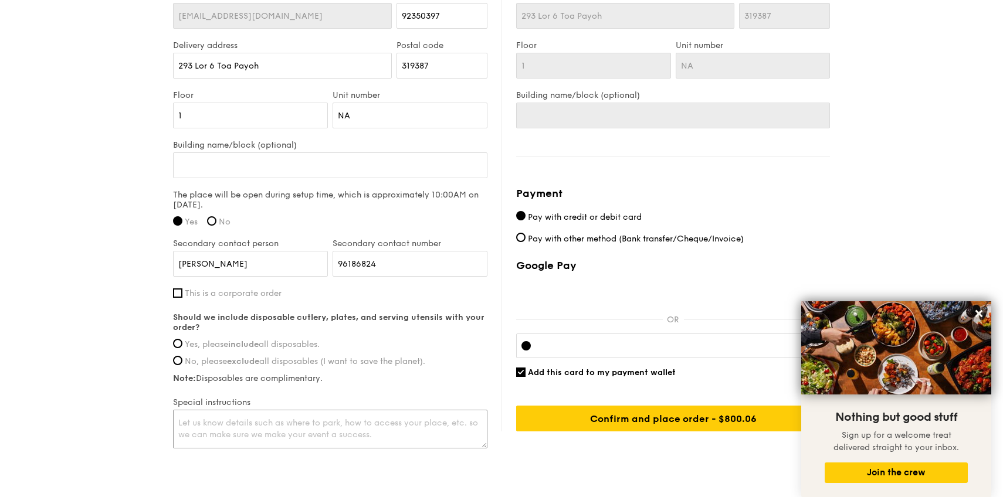
click at [349, 430] on textarea at bounding box center [330, 429] width 314 height 39
drag, startPoint x: 358, startPoint y: 424, endPoint x: 332, endPoint y: 424, distance: 25.8
click at [332, 424] on textarea "Can we have the tear down earlier at around 1pm" at bounding box center [330, 429] width 314 height 39
click at [335, 423] on textarea "Can we have the tear down earlier at 1pm" at bounding box center [330, 429] width 314 height 39
type textarea "Can we have the tear down earlier at 1245pm"
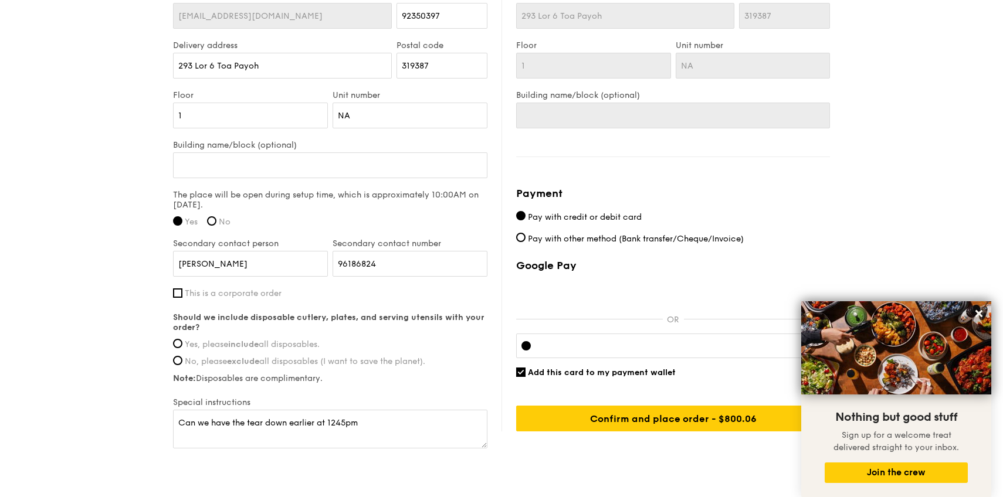
click at [440, 382] on label "Note: Disposables are complimentary." at bounding box center [330, 379] width 314 height 10
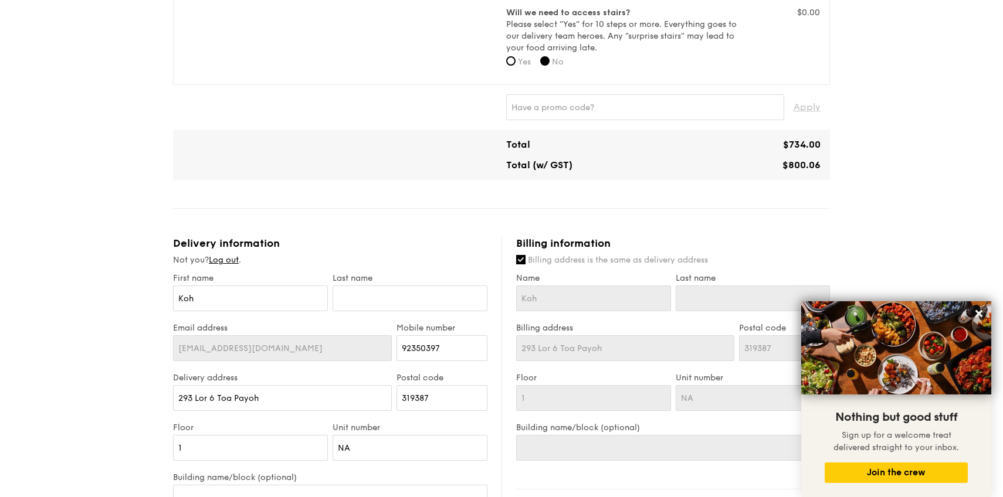
scroll to position [423, 0]
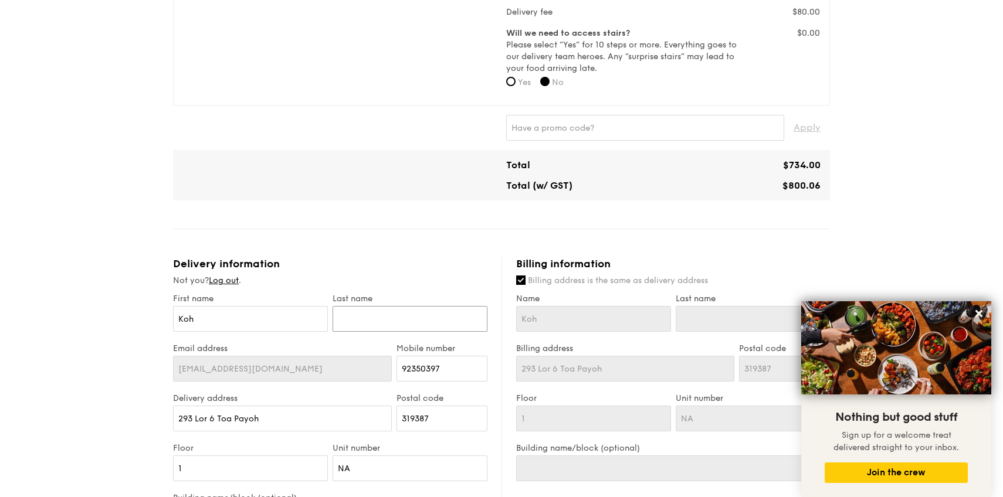
click at [358, 323] on input "text" at bounding box center [410, 319] width 155 height 26
type input "K"
type input "Ko"
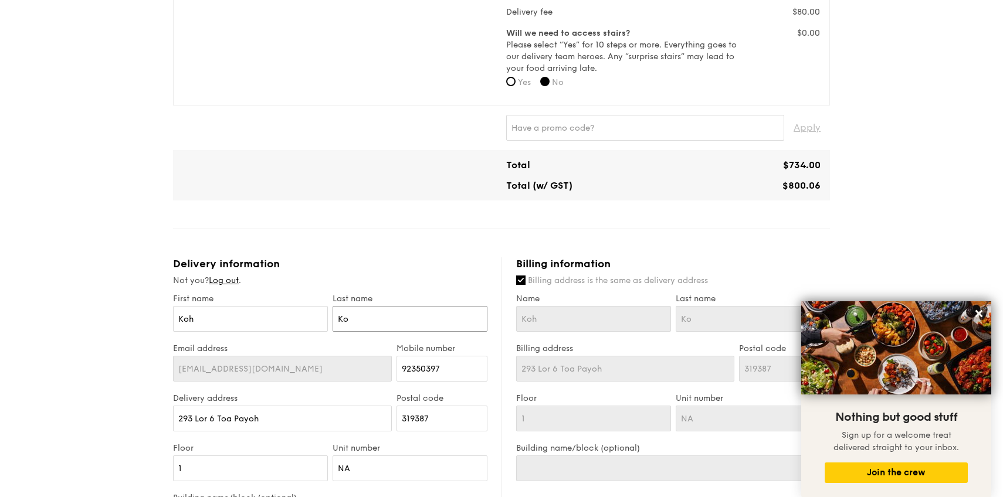
type input "Koh"
click at [286, 318] on input "Koh" at bounding box center [250, 319] width 155 height 26
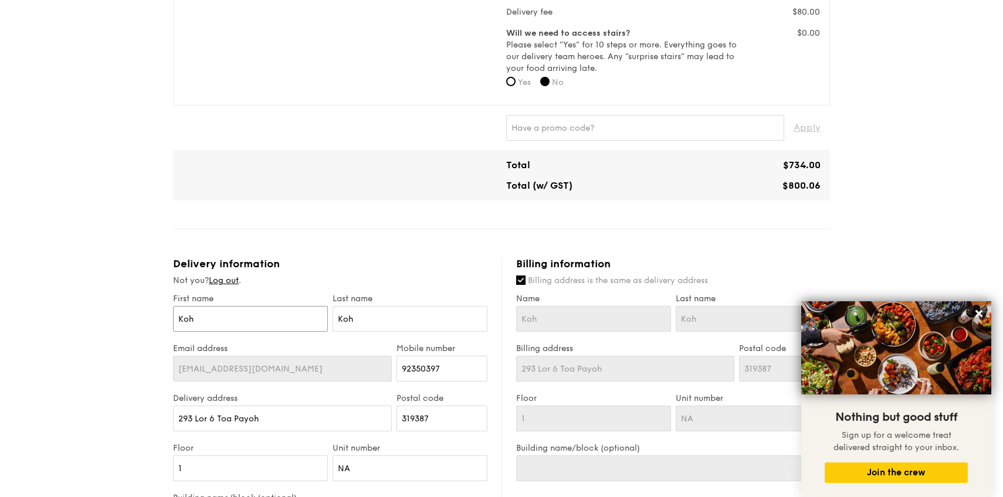
type input "J"
type input "Ji"
type input "[PERSON_NAME]"
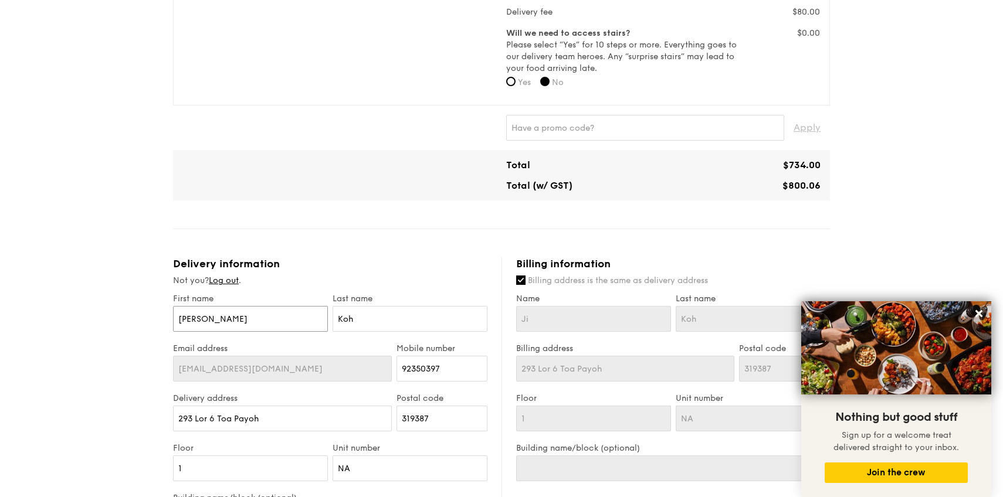
type input "[PERSON_NAME]"
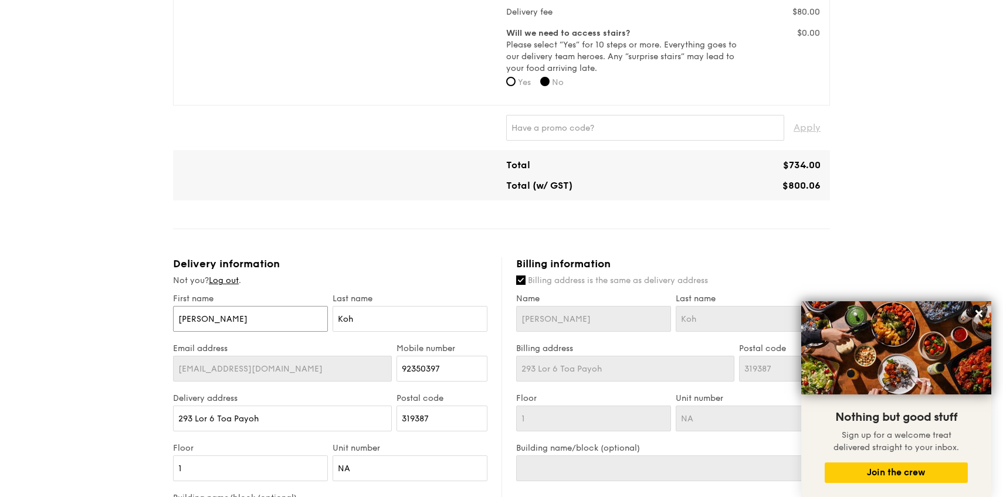
type input "[PERSON_NAME]"
type input "[PERSON_NAME] How"
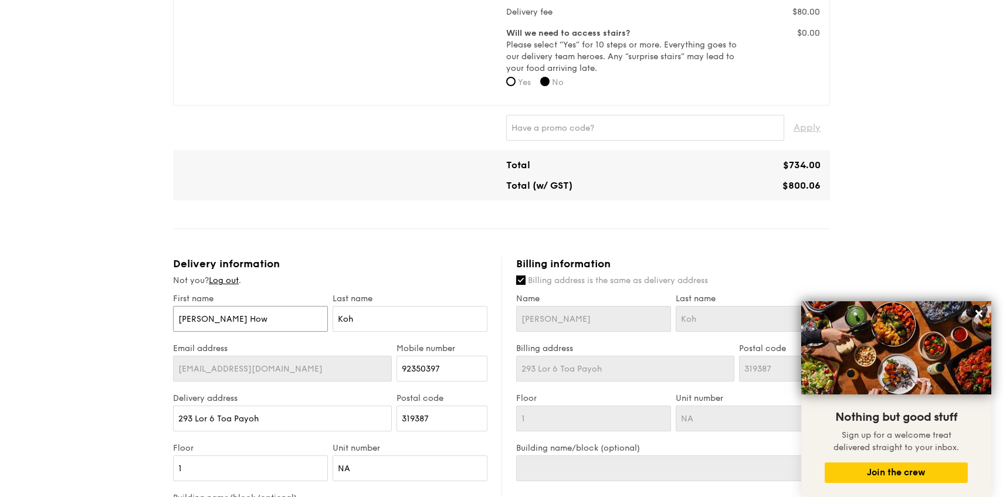
type input "[PERSON_NAME] How"
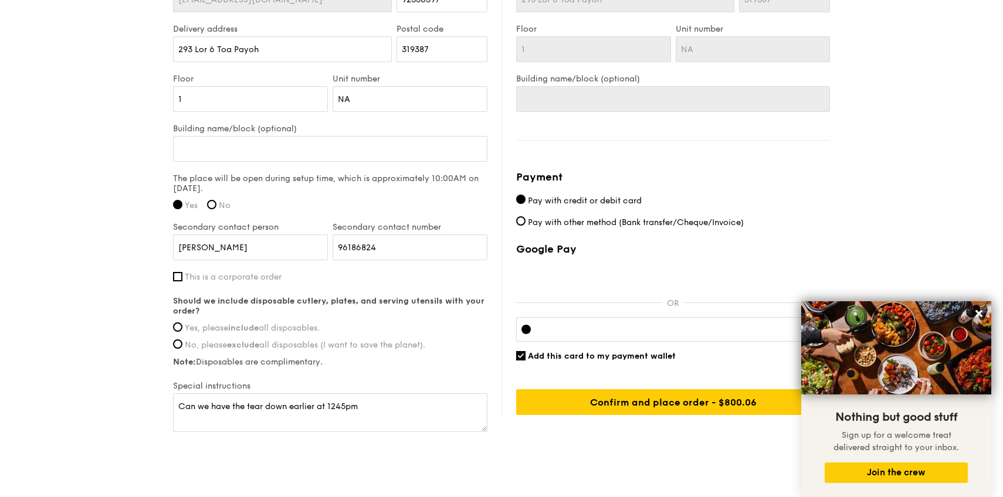
scroll to position [823, 0]
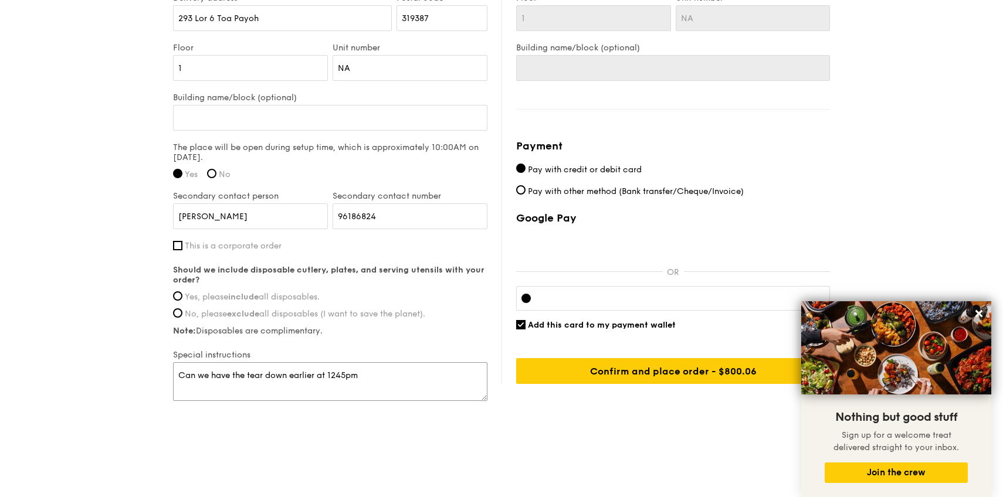
click at [446, 374] on textarea "Can we have the tear down earlier at 1245pm" at bounding box center [330, 381] width 314 height 39
click at [182, 375] on textarea "Can we have the tear down earlier at 1245pm" at bounding box center [330, 381] width 314 height 39
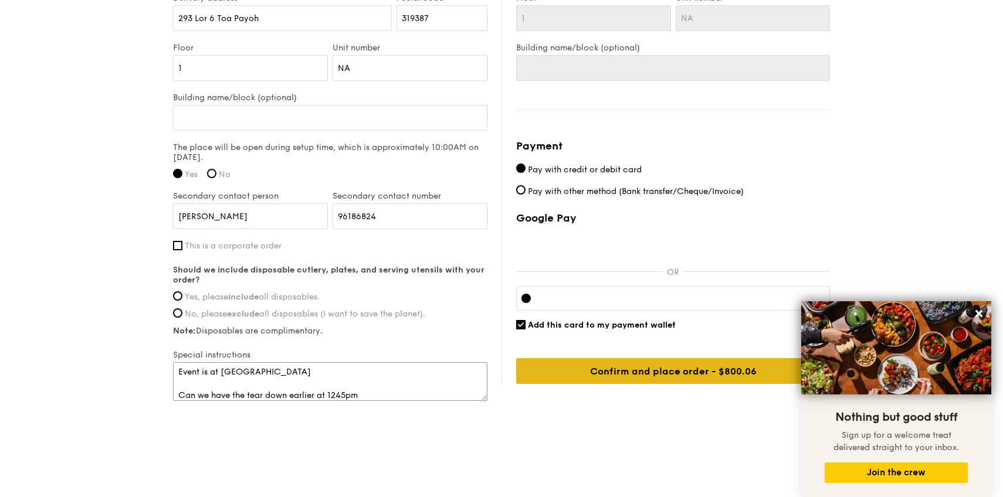
type textarea "Event is at [GEOGRAPHIC_DATA] Can we have the tear down earlier at 1245pm"
click at [588, 364] on input "Confirm and place order - $800.06" at bounding box center [673, 371] width 314 height 26
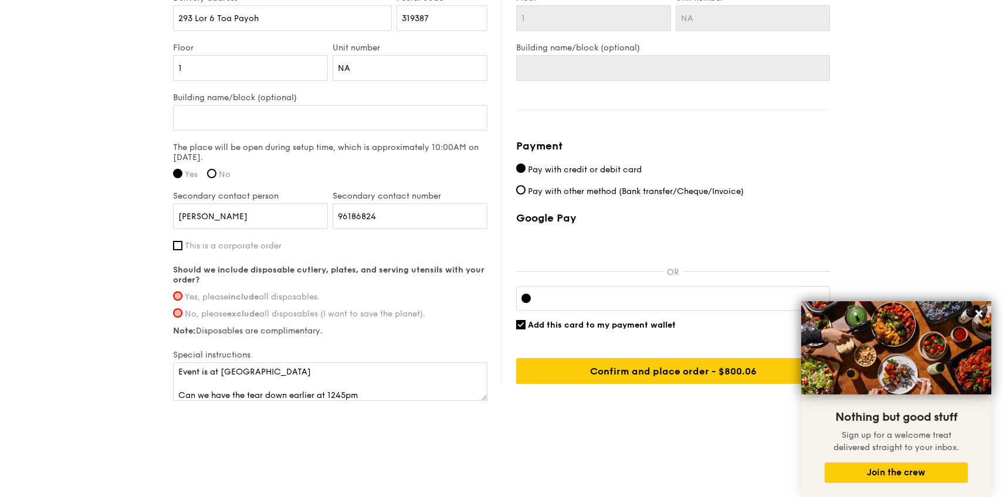
click at [289, 293] on span "Yes, please include all disposables." at bounding box center [252, 297] width 135 height 10
click at [182, 293] on input "Yes, please include all disposables." at bounding box center [177, 295] width 9 height 9
radio input "true"
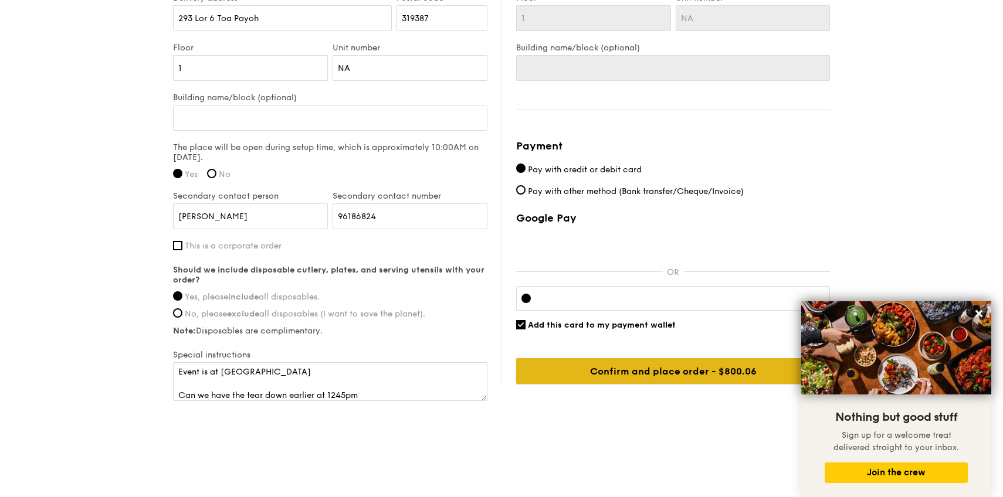
click at [555, 372] on input "Confirm and place order - $800.06" at bounding box center [673, 371] width 314 height 26
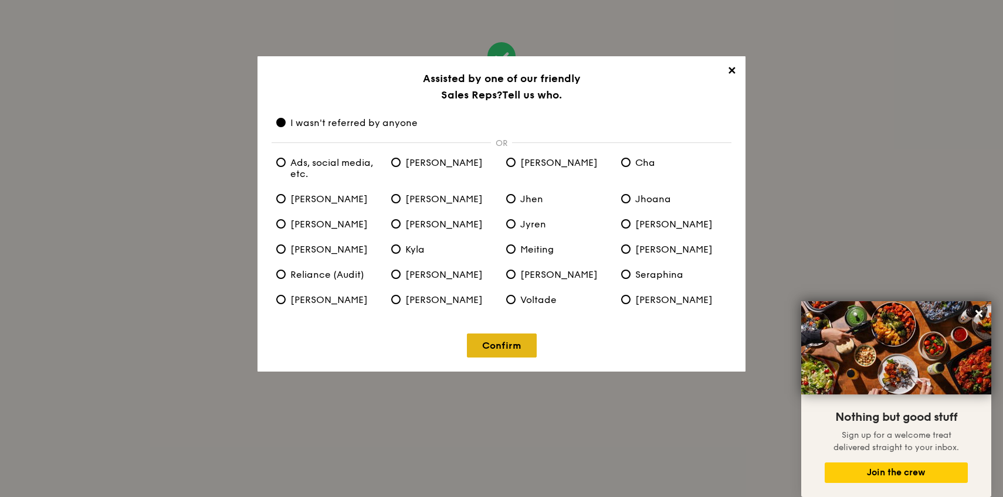
click at [519, 341] on link "Confirm" at bounding box center [502, 346] width 70 height 24
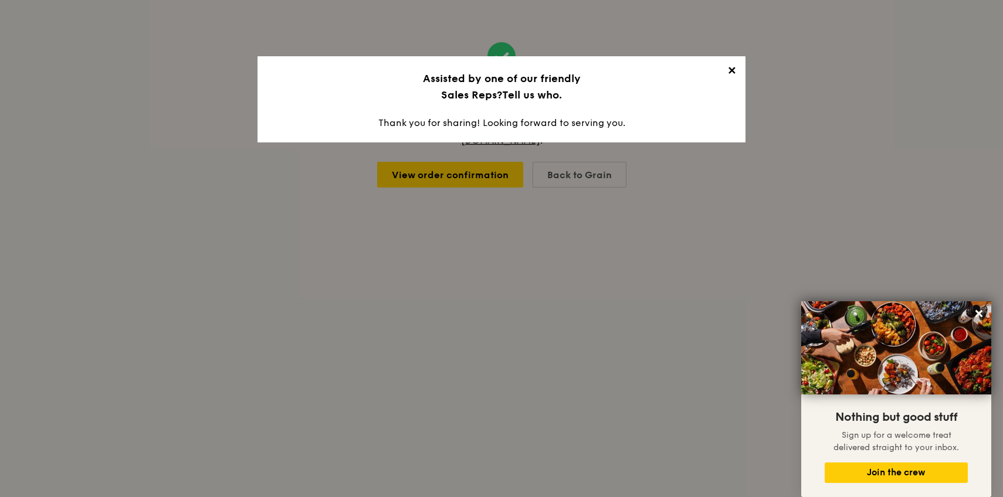
click at [731, 65] on span "✕" at bounding box center [731, 73] width 16 height 16
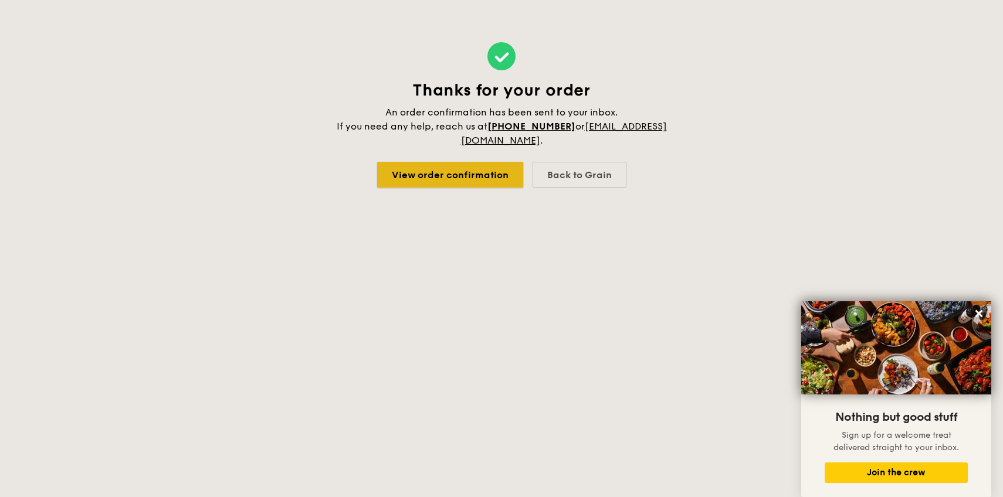
click at [491, 172] on link "View order confirmation" at bounding box center [450, 175] width 146 height 26
